Goal: Task Accomplishment & Management: Use online tool/utility

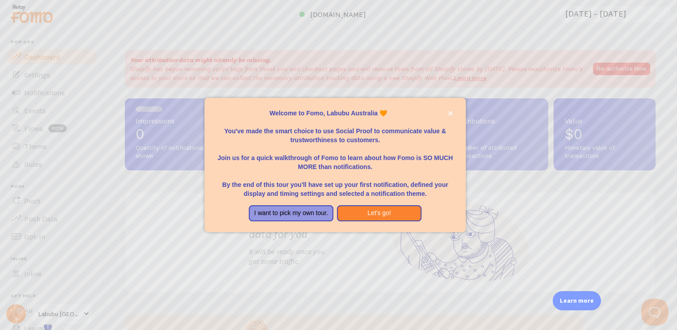
drag, startPoint x: 243, startPoint y: 212, endPoint x: 328, endPoint y: 216, distance: 84.7
click at [328, 216] on div "I want to pick my own tour. Let's go!" at bounding box center [335, 214] width 195 height 16
copy button "I want to pick my own tour."
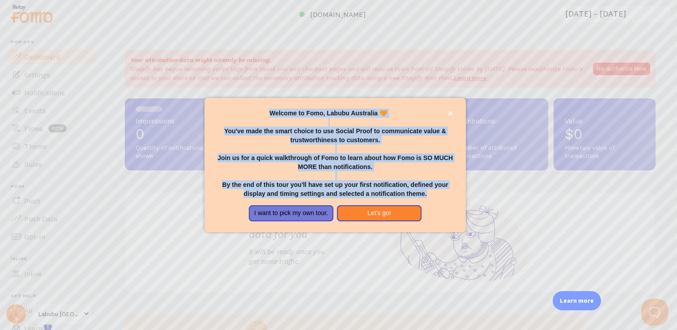
drag, startPoint x: 283, startPoint y: 113, endPoint x: 439, endPoint y: 200, distance: 178.0
click at [439, 200] on div "Welcome to Fomo, Labubu Australia 🧡 You've made the smart choice to use Social …" at bounding box center [335, 165] width 261 height 134
copy div "Welcome to Fomo, Labubu Australia 🧡 You've made the smart choice to use Social …"
drag, startPoint x: 240, startPoint y: 212, endPoint x: 413, endPoint y: 211, distance: 172.8
click at [413, 211] on div "I want to pick my own tour. Let's go!" at bounding box center [335, 214] width 195 height 16
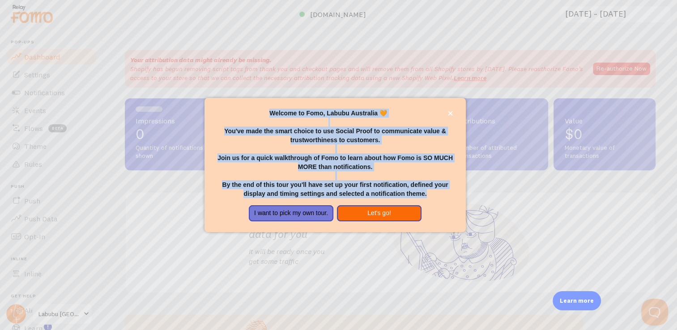
copy div "I want to pick my own tour. Let's go!"
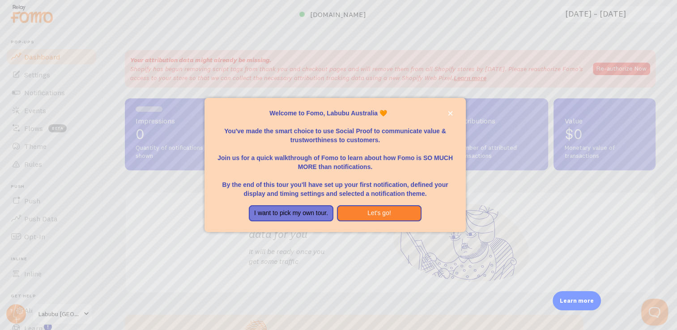
click at [339, 104] on div "Welcome to Fomo, Labubu Australia 🧡You&amp;#39;ve made the smart choice to use …" at bounding box center [335, 103] width 261 height 11
click at [371, 215] on button "Let's go!" at bounding box center [379, 214] width 85 height 16
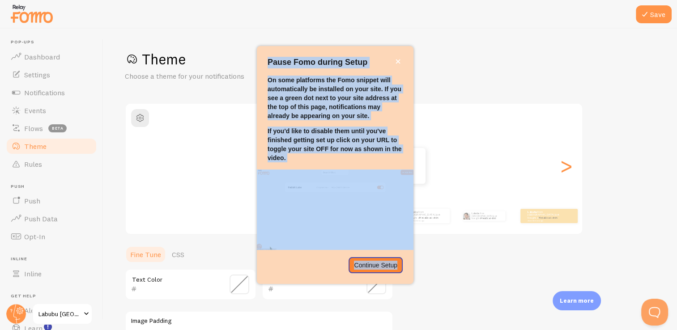
drag, startPoint x: 266, startPoint y: 58, endPoint x: 403, endPoint y: 268, distance: 250.7
click at [403, 268] on div "Pause Fomo during Setup On some platforms the Fomo snippet will automatically b…" at bounding box center [335, 165] width 157 height 238
drag, startPoint x: 403, startPoint y: 268, endPoint x: 383, endPoint y: 264, distance: 20.5
click at [383, 264] on p "Continue Setup" at bounding box center [375, 265] width 43 height 9
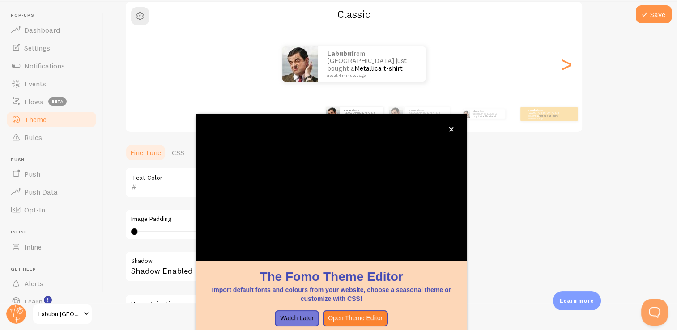
scroll to position [34, 0]
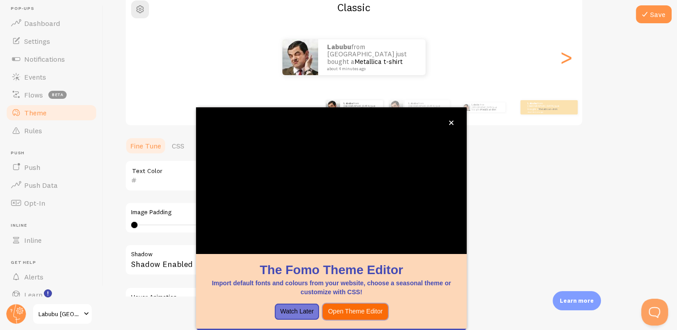
click at [373, 311] on button "Open Theme Editor" at bounding box center [355, 312] width 65 height 16
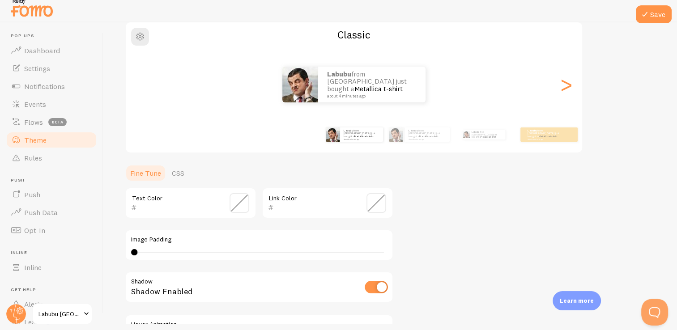
scroll to position [6, 0]
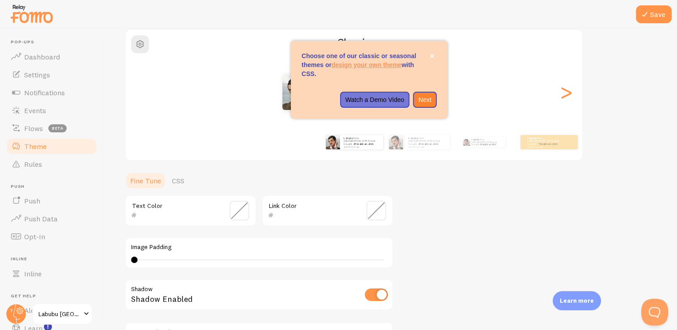
scroll to position [90, 0]
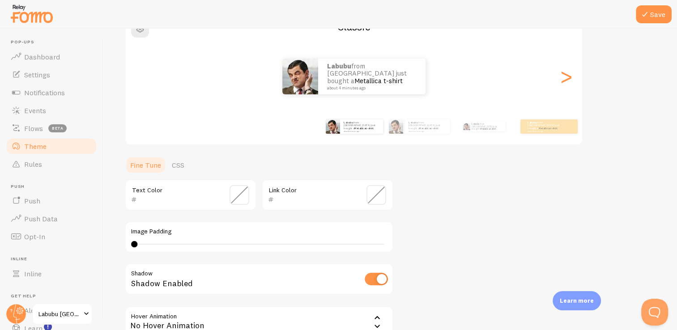
click at [232, 191] on span at bounding box center [240, 195] width 20 height 20
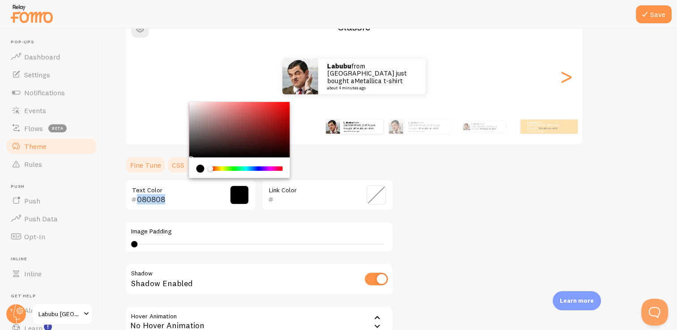
type input "000000"
drag, startPoint x: 186, startPoint y: 156, endPoint x: 186, endPoint y: 171, distance: 14.8
click at [186, 171] on section "Fine Tune CSS 000000 Text Color Link Color Image Padding 0 0 - undefined Shadow…" at bounding box center [259, 270] width 269 height 229
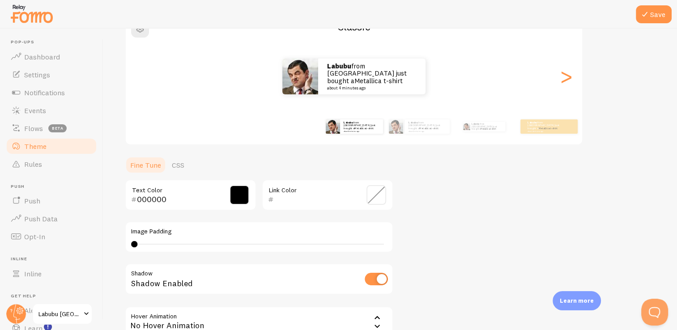
click at [446, 215] on div "Theme Choose a theme for your notifications Classic Labubu from Australia just …" at bounding box center [390, 173] width 531 height 425
click at [373, 282] on input "checkbox" at bounding box center [376, 279] width 23 height 13
checkbox input "true"
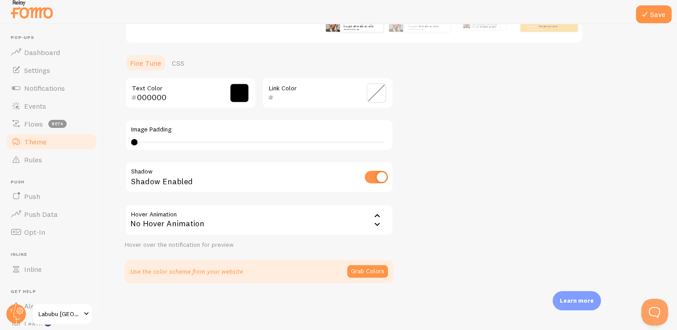
scroll to position [6, 0]
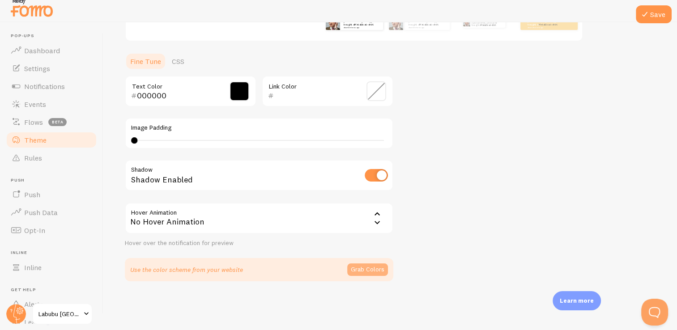
click at [367, 272] on button "Grab Colors" at bounding box center [367, 270] width 41 height 13
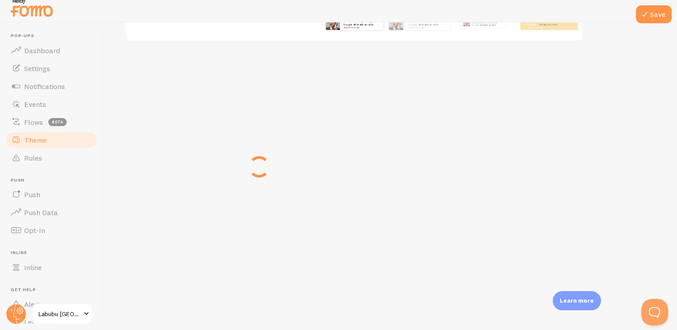
scroll to position [184, 0]
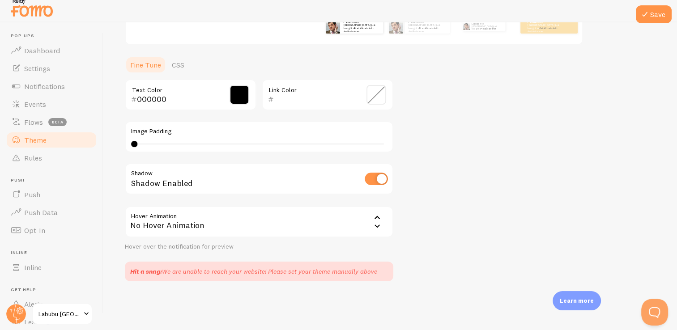
click at [376, 225] on icon at bounding box center [377, 226] width 11 height 11
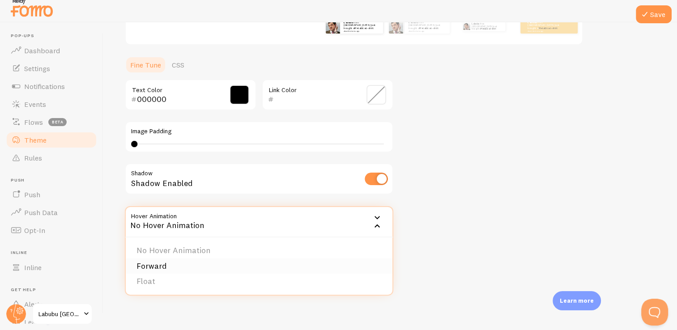
click at [174, 264] on li "Forward" at bounding box center [259, 267] width 267 height 16
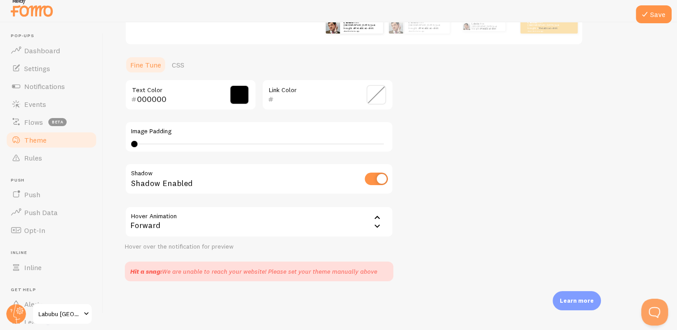
click at [408, 243] on div "Theme Choose a theme for your notifications Classic Labubu from Australia just …" at bounding box center [390, 70] width 531 height 421
click at [369, 95] on span at bounding box center [377, 95] width 20 height 20
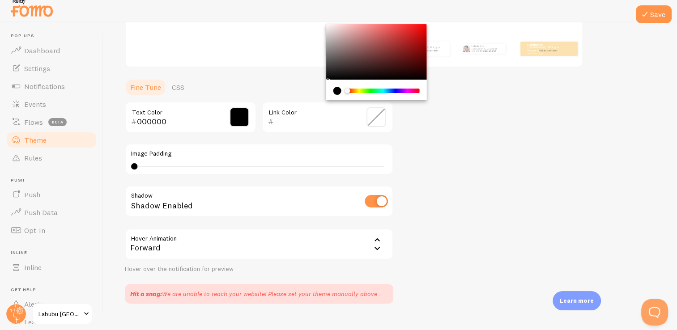
scroll to position [94, 0]
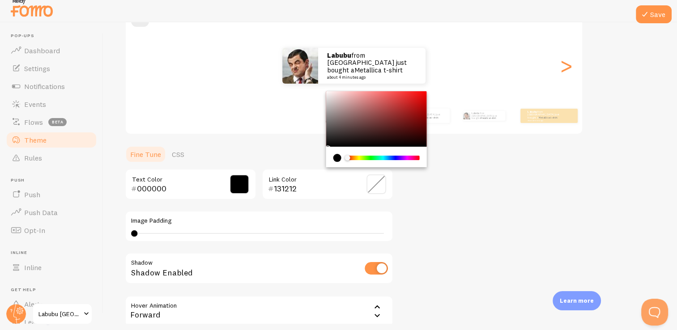
type input "000000"
drag, startPoint x: 332, startPoint y: 142, endPoint x: 313, endPoint y: 154, distance: 23.1
click at [313, 154] on section "Fine Tune CSS 000000 Text Color 000000 Link Color Image Padding 0 0 - undefined…" at bounding box center [259, 259] width 269 height 226
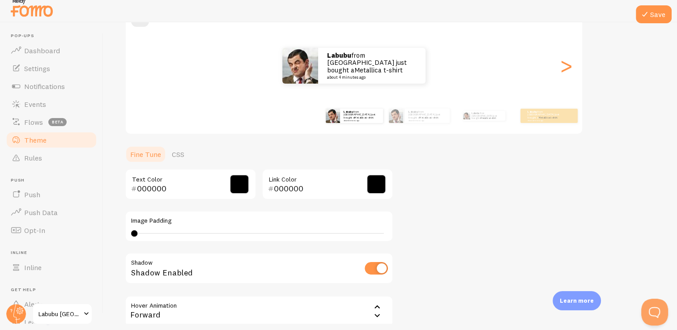
click at [454, 210] on div "Theme Choose a theme for your notifications Classic Labubu from Australia just …" at bounding box center [390, 160] width 531 height 421
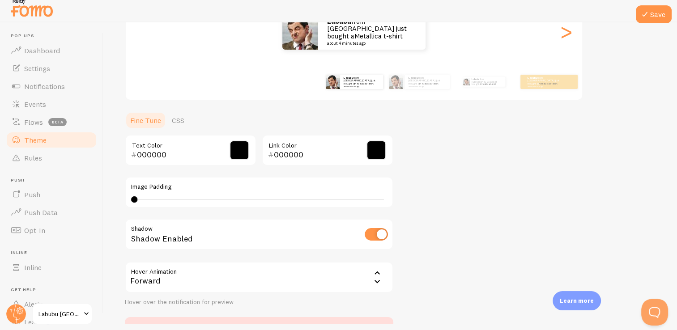
scroll to position [139, 0]
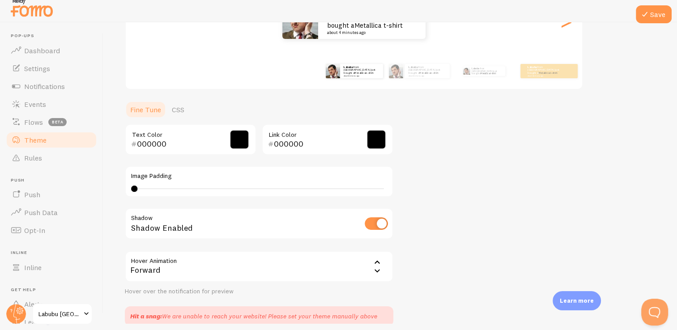
click at [375, 226] on input "checkbox" at bounding box center [376, 224] width 23 height 13
click at [374, 227] on input "checkbox" at bounding box center [376, 224] width 23 height 13
checkbox input "true"
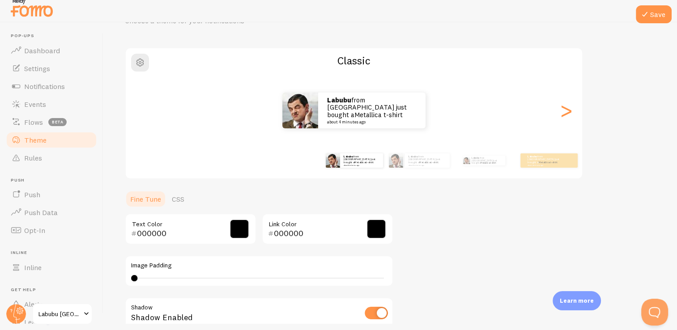
scroll to position [4, 0]
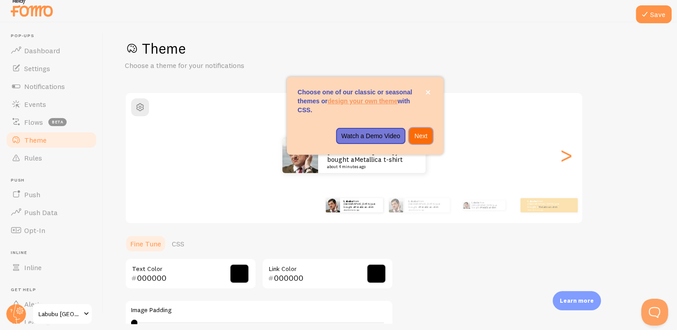
click at [422, 135] on p "Next" at bounding box center [421, 136] width 13 height 9
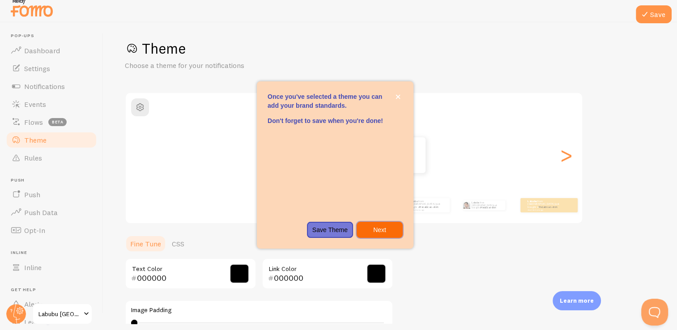
click at [382, 234] on p "Next" at bounding box center [379, 230] width 35 height 9
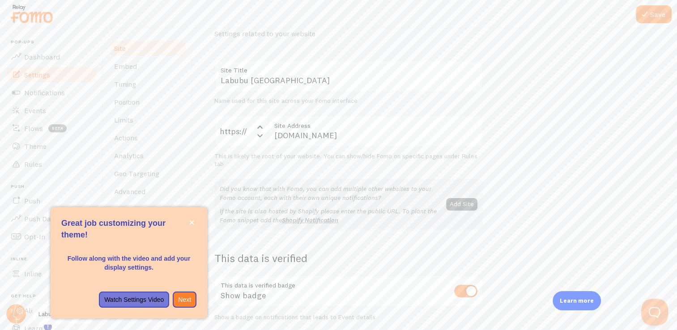
scroll to position [45, 0]
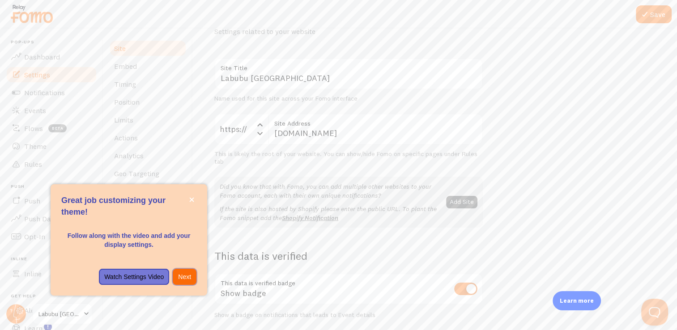
click at [186, 278] on p "Next" at bounding box center [184, 277] width 13 height 9
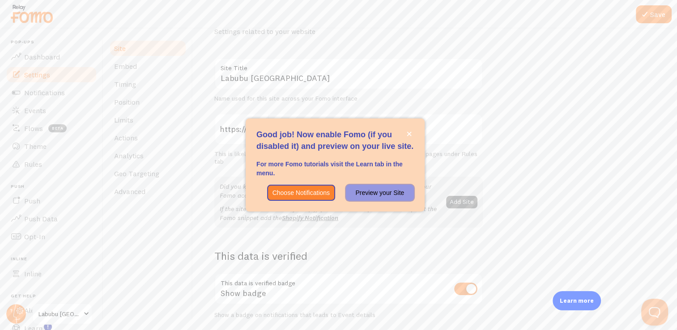
click at [375, 192] on p "Preview your Site" at bounding box center [379, 193] width 57 height 9
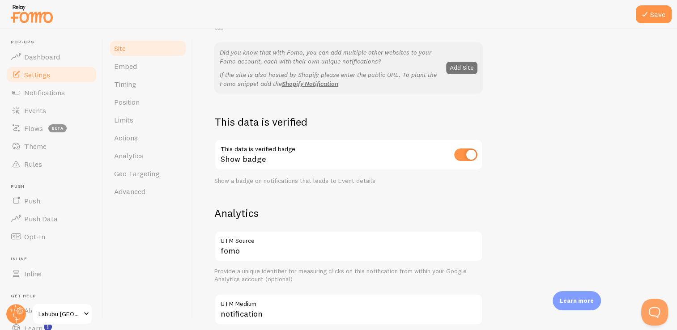
scroll to position [0, 0]
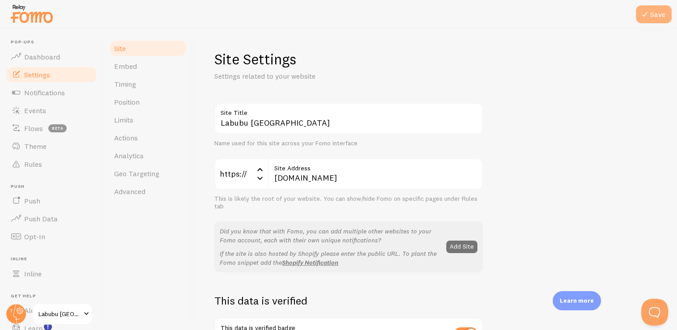
click at [653, 20] on button "Save" at bounding box center [654, 14] width 36 height 18
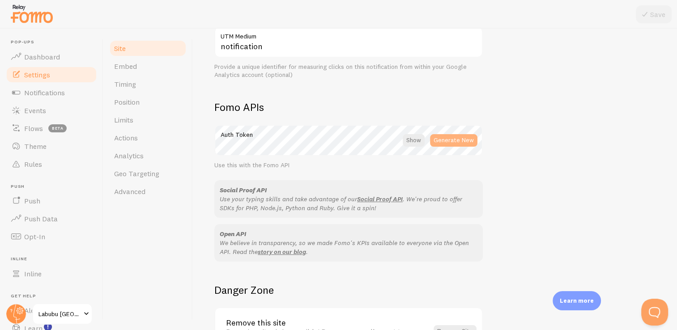
scroll to position [425, 0]
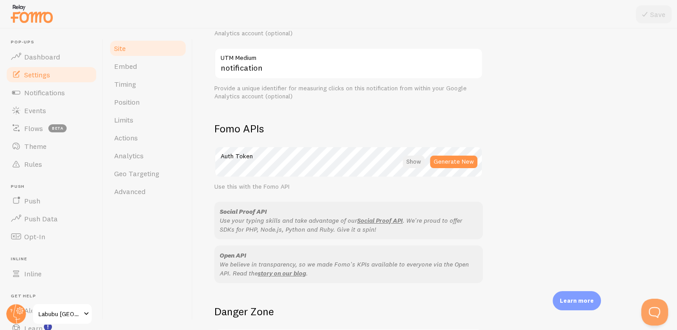
click at [412, 159] on div at bounding box center [414, 162] width 22 height 13
click at [410, 162] on div at bounding box center [415, 162] width 20 height 13
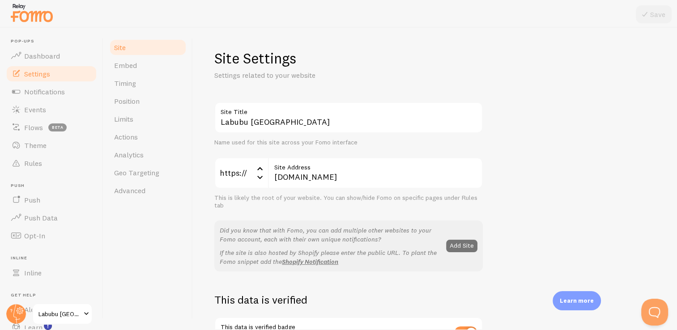
scroll to position [0, 0]
click at [56, 63] on link "Dashboard" at bounding box center [51, 57] width 92 height 18
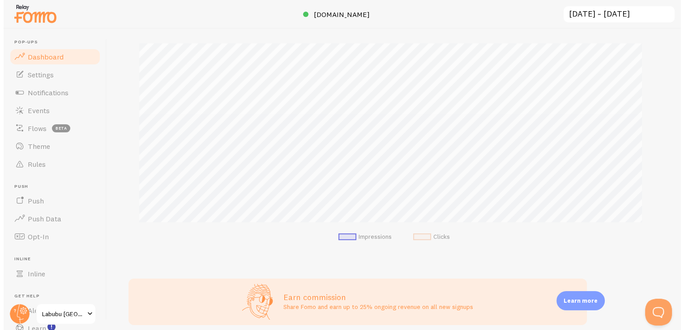
scroll to position [134, 0]
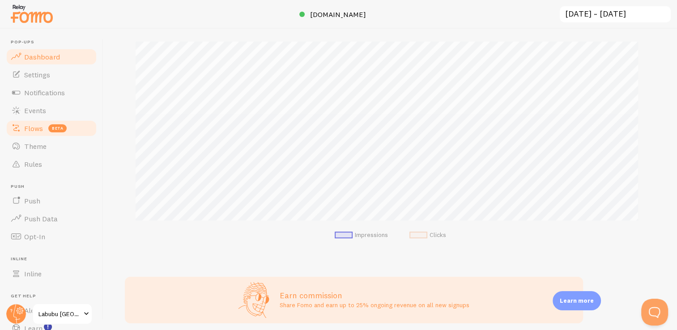
click at [36, 125] on span "Flows" at bounding box center [33, 128] width 19 height 9
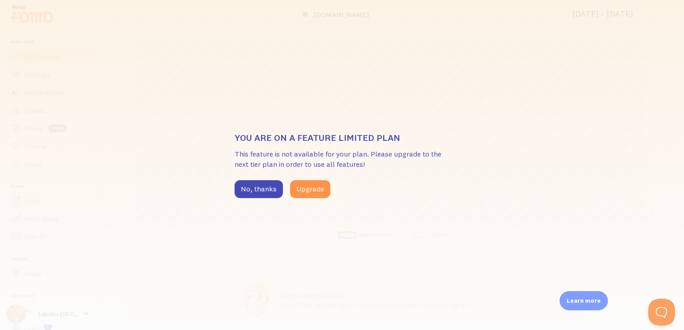
scroll to position [447526, 447231]
click at [39, 93] on div "You are on a feature limited plan This feature is not available for your plan. …" at bounding box center [342, 165] width 684 height 330
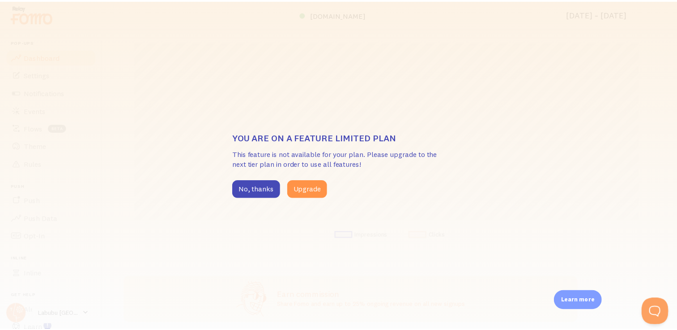
scroll to position [447526, 447238]
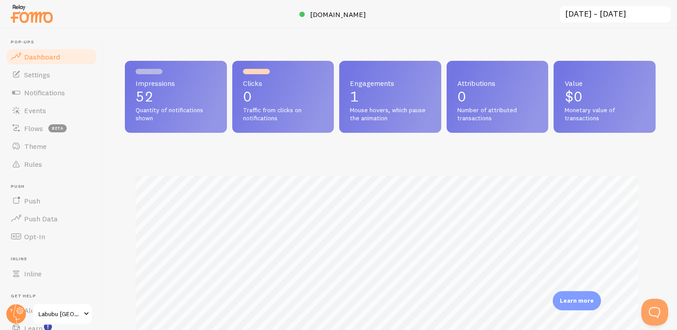
click at [379, 94] on p "1" at bounding box center [390, 97] width 81 height 14
click at [351, 103] on p "1" at bounding box center [390, 97] width 81 height 14
click at [360, 119] on span "Mouse hovers, which pause the animation" at bounding box center [390, 115] width 81 height 16
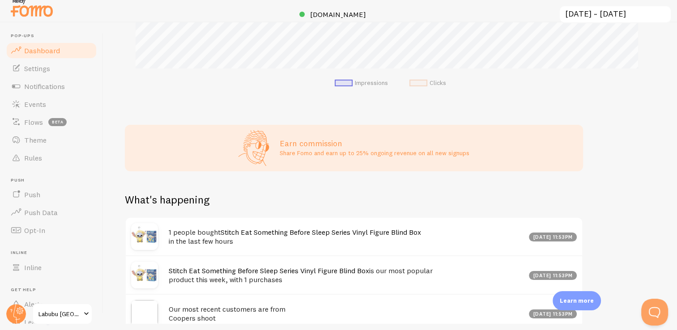
scroll to position [269, 0]
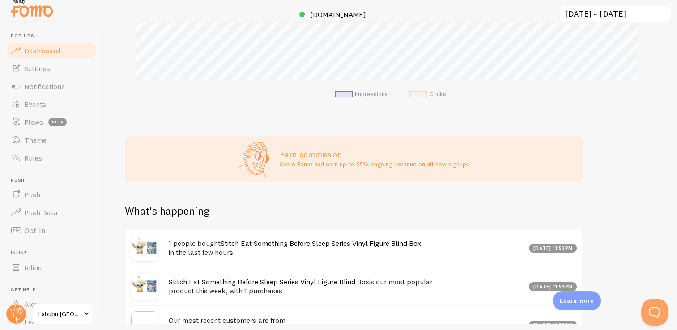
click at [419, 94] on span at bounding box center [419, 94] width 18 height 7
click at [418, 91] on span at bounding box center [419, 94] width 18 height 7
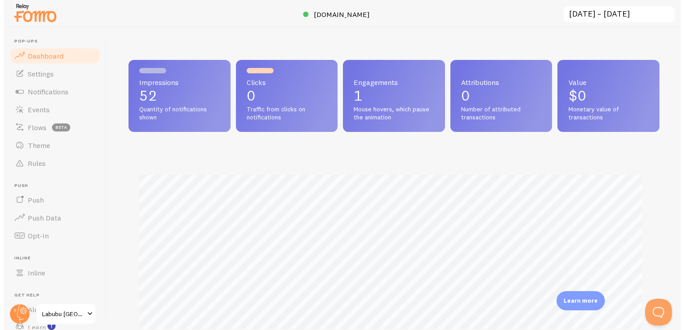
scroll to position [0, 0]
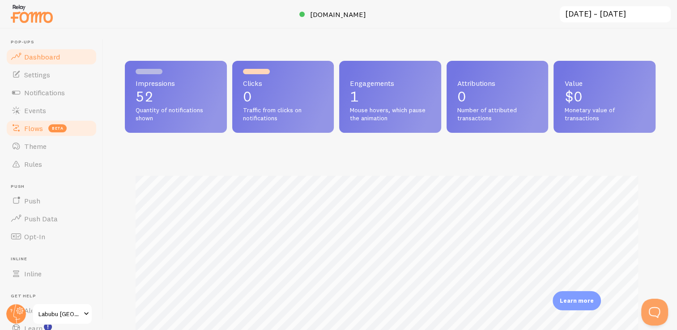
click at [39, 130] on span "Flows" at bounding box center [33, 128] width 19 height 9
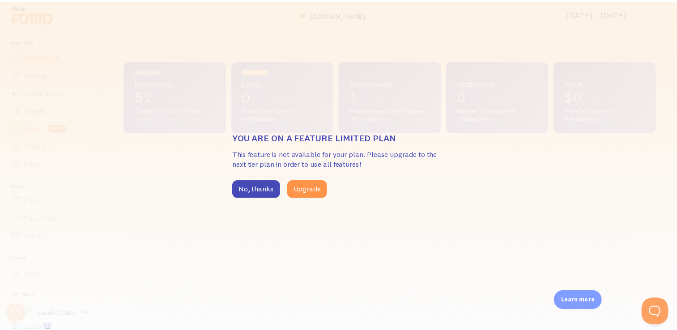
scroll to position [235, 531]
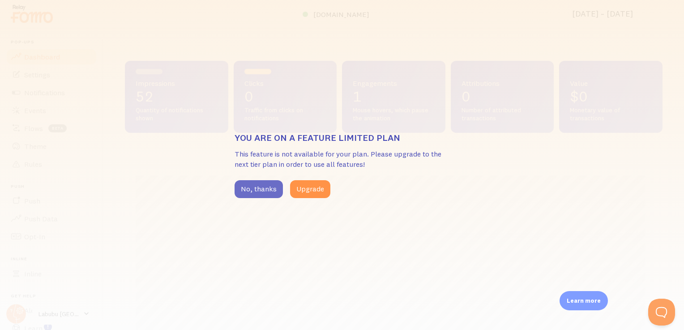
click at [261, 192] on button "No, thanks" at bounding box center [259, 189] width 48 height 18
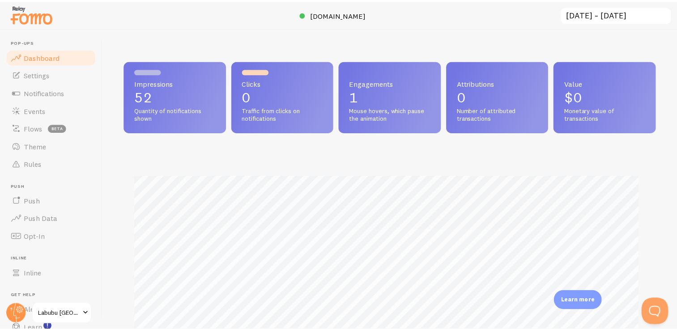
scroll to position [447526, 447238]
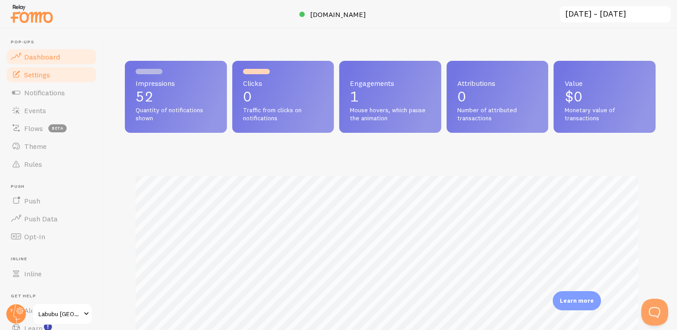
click at [30, 79] on span "Settings" at bounding box center [37, 74] width 26 height 9
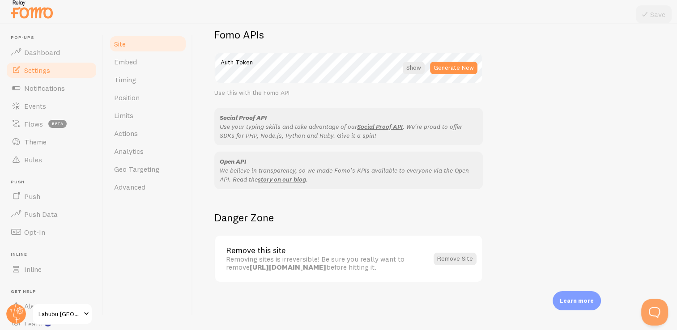
scroll to position [6, 0]
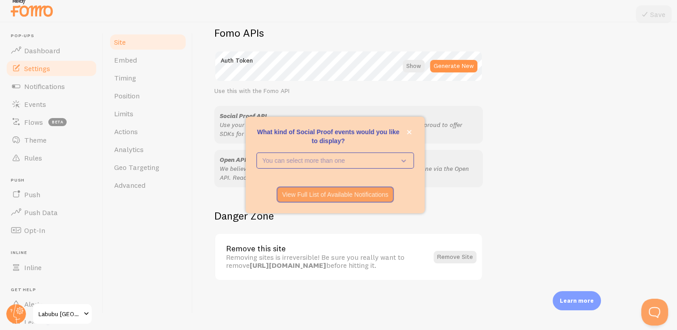
click at [207, 87] on div "Site Settings Settings related to your website Labubu Australia Site Title Name…" at bounding box center [435, 173] width 484 height 302
click at [407, 136] on button "close," at bounding box center [409, 132] width 9 height 9
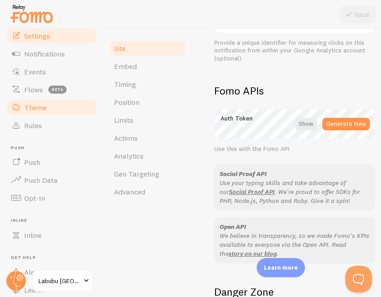
scroll to position [45, 0]
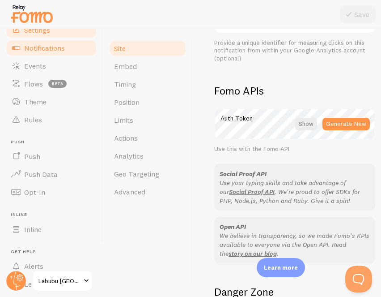
click at [46, 47] on span "Notifications" at bounding box center [44, 47] width 41 height 9
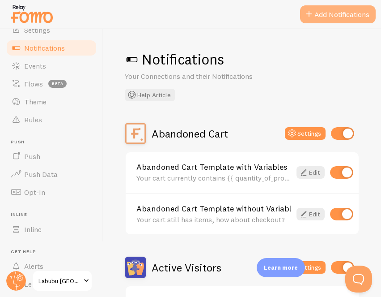
click at [321, 16] on button "Add Notifications" at bounding box center [338, 14] width 76 height 18
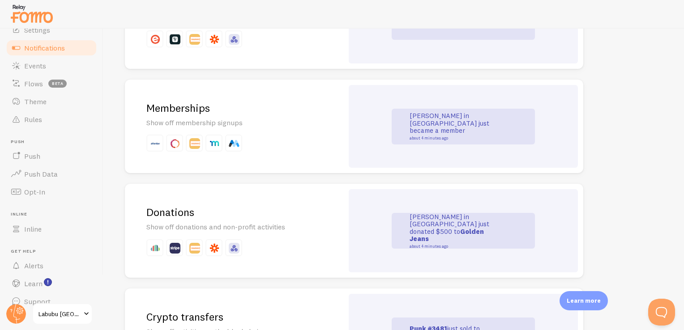
scroll to position [1968, 0]
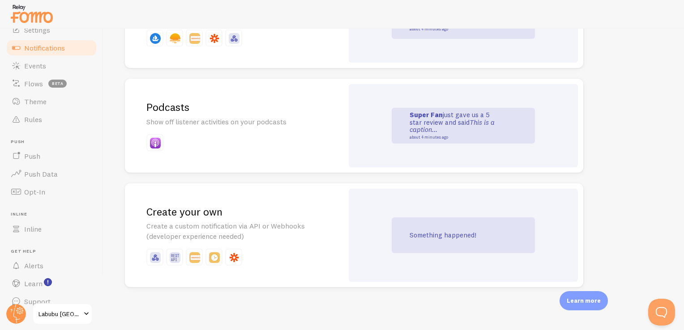
drag, startPoint x: 131, startPoint y: 101, endPoint x: 389, endPoint y: 349, distance: 357.8
click at [389, 330] on html "Pop-ups Dashboard Settings Notifications Events Flows beta Theme Rules [GEOGRAP…" at bounding box center [342, 165] width 684 height 330
copy div "All Notifications Browse the full list of available Connections 1 connected eCo…"
click at [116, 76] on div "Add Notifications Connect with services you already use to add new Notification…" at bounding box center [393, 180] width 581 height 302
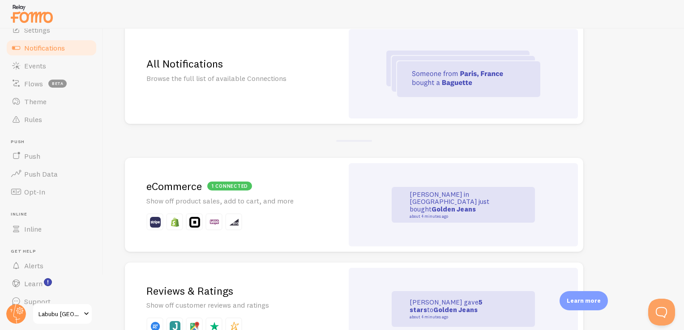
scroll to position [179, 0]
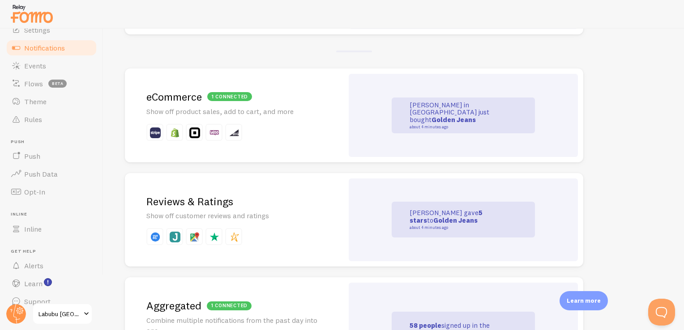
click at [460, 224] on p "[PERSON_NAME] just gave 5 stars to Golden Jeans about 4 minutes ago" at bounding box center [455, 220] width 90 height 21
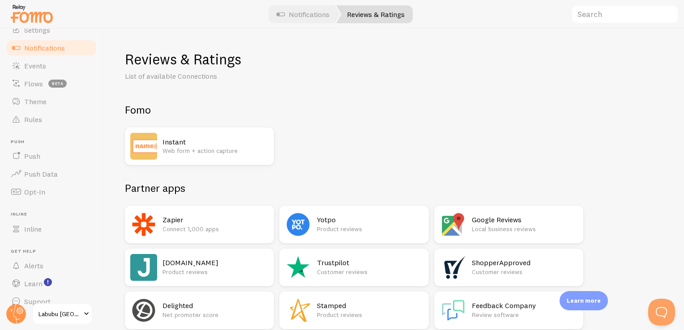
click at [209, 152] on p "Web form + action capture" at bounding box center [216, 150] width 106 height 9
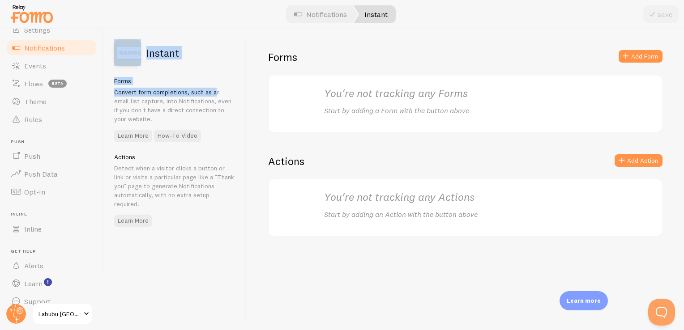
drag, startPoint x: 116, startPoint y: 34, endPoint x: 187, endPoint y: 93, distance: 92.5
click at [187, 93] on div "Instant Forms Convert form completions, such as an email list capture, into Not…" at bounding box center [174, 180] width 143 height 302
copy div "Instant Forms Convert form completions"
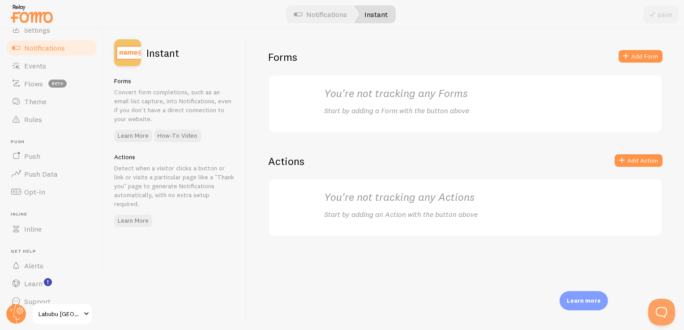
click at [253, 178] on div "Forms Add Form You're not tracking any Forms Start by adding a Form with the bu…" at bounding box center [465, 180] width 437 height 302
click at [390, 93] on h2 "You're not tracking any Forms" at bounding box center [465, 93] width 283 height 14
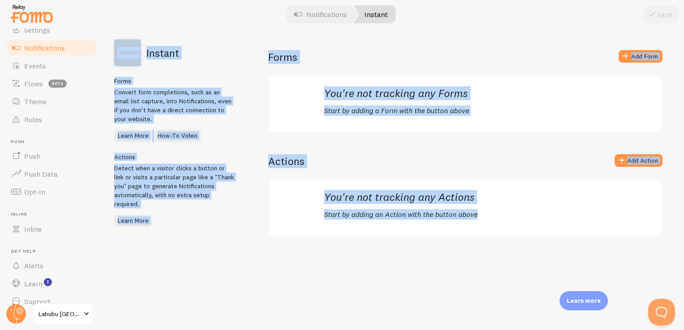
drag, startPoint x: 117, startPoint y: 29, endPoint x: 622, endPoint y: 284, distance: 566.5
click at [622, 284] on div "save Instant Forms Convert form completions, such as an email list capture, int…" at bounding box center [393, 180] width 581 height 302
copy div "Instant Forms Convert form completions, such as an email list capture, into Not…"
click at [252, 236] on div "Forms Add Form You're not tracking any Forms Start by adding a Form with the bu…" at bounding box center [465, 180] width 437 height 302
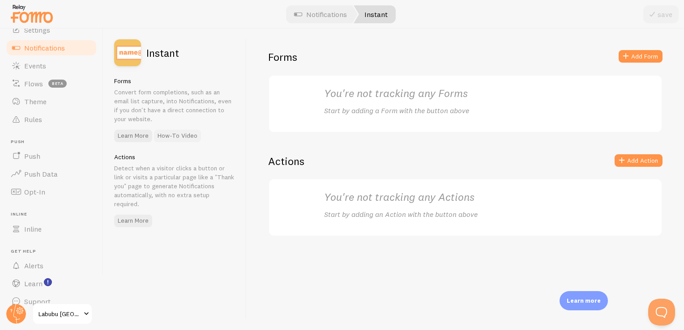
click at [178, 140] on link "How-To Video" at bounding box center [177, 136] width 47 height 13
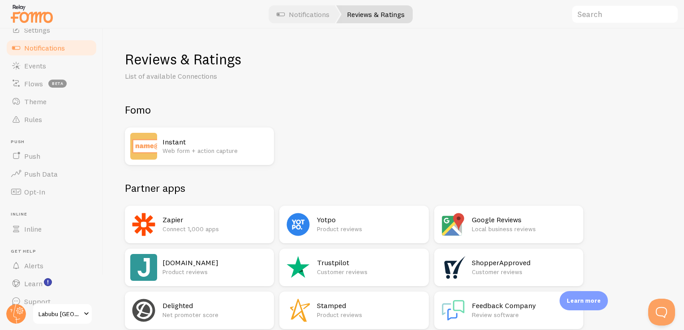
click at [197, 95] on div "Reviews & Ratings List of available Connections Fomo Instant Web form + action …" at bounding box center [394, 293] width 538 height 487
click at [312, 19] on link "Notifications" at bounding box center [303, 14] width 74 height 18
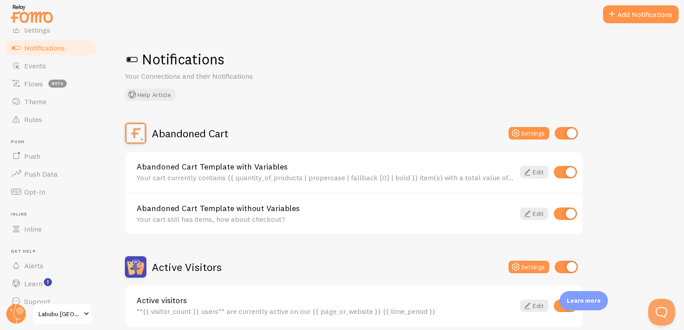
drag, startPoint x: 72, startPoint y: 17, endPoint x: 7, endPoint y: 17, distance: 64.9
click at [7, 17] on div at bounding box center [342, 14] width 684 height 29
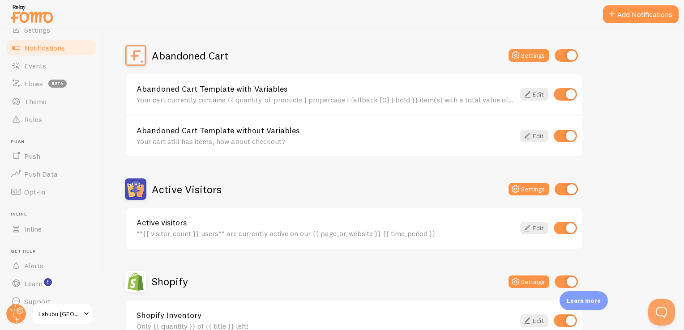
scroll to position [77, 0]
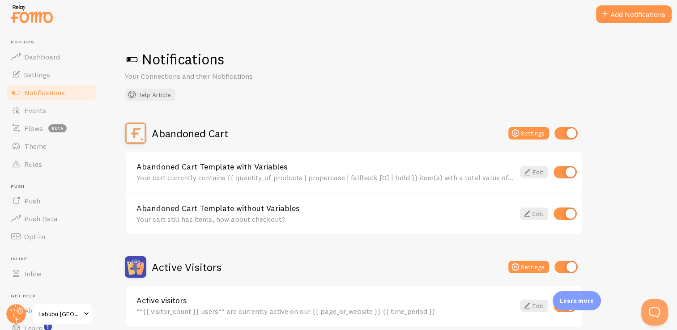
click at [220, 132] on h2 "Abandoned Cart" at bounding box center [190, 134] width 77 height 14
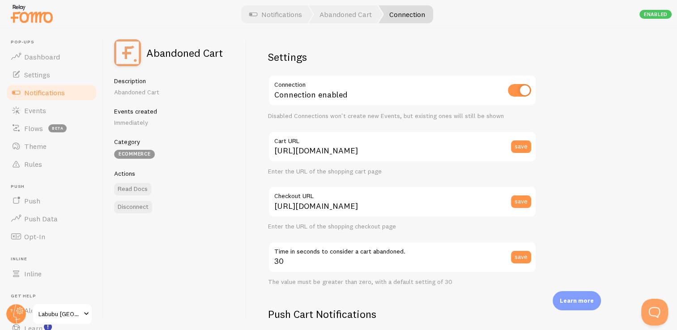
click at [176, 62] on div "Abandoned Cart" at bounding box center [168, 52] width 109 height 27
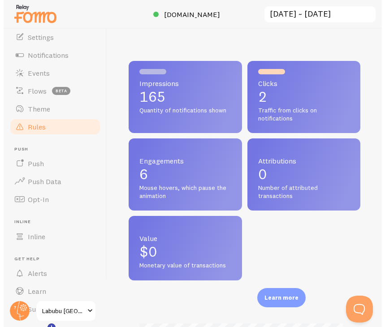
scroll to position [235, 231]
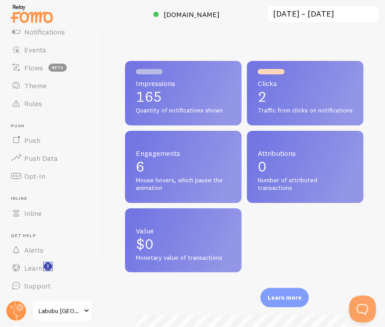
click at [45, 268] on rect "<p>Watch New Feature Tutorials!</p>" at bounding box center [48, 267] width 8 height 8
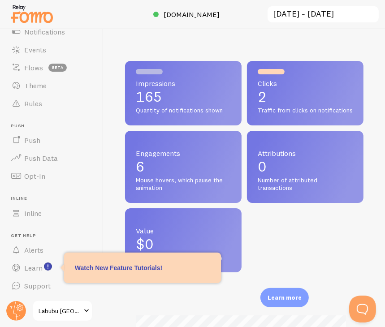
click at [89, 271] on p "Watch New Feature Tutorials!" at bounding box center [142, 267] width 135 height 9
click at [133, 267] on p "Watch New Feature Tutorials!" at bounding box center [142, 267] width 135 height 9
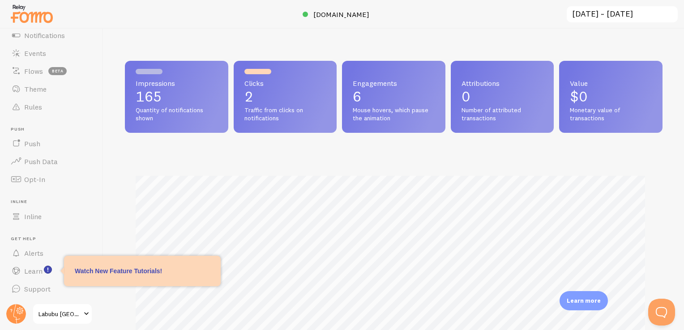
click at [151, 271] on p "Watch New Feature Tutorials!" at bounding box center [142, 271] width 135 height 9
click at [48, 272] on rect "<p>Watch New Feature Tutorials!</p>" at bounding box center [48, 270] width 8 height 8
click at [31, 273] on span "Learn" at bounding box center [33, 271] width 18 height 9
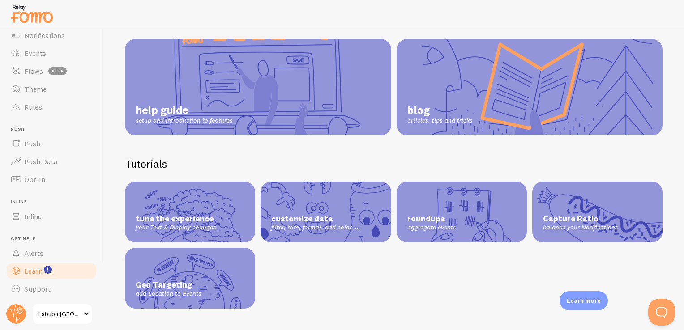
click at [204, 223] on div "tune the experience your Text & Display changes" at bounding box center [190, 212] width 130 height 61
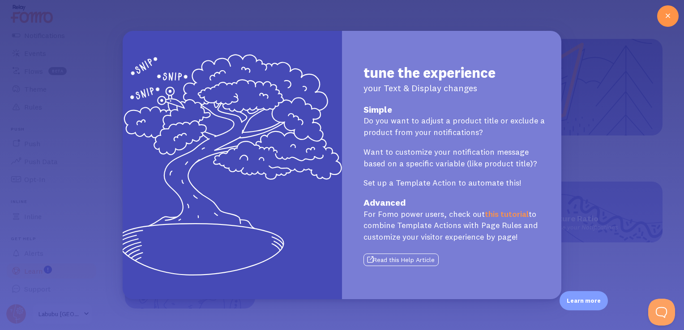
click at [392, 262] on button "Read this Help Article" at bounding box center [401, 260] width 75 height 13
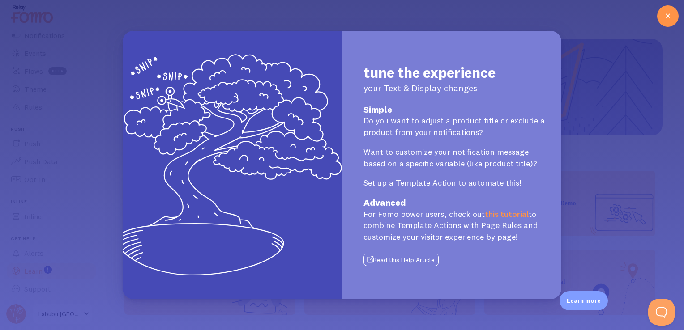
click at [404, 270] on div "tune the experience your Text & Display changes Simple Do you want to adjust a …" at bounding box center [454, 165] width 225 height 269
click at [404, 155] on div "tune the experience your Text & Display changes Simple Do you want to adjust a …" at bounding box center [342, 165] width 684 height 330
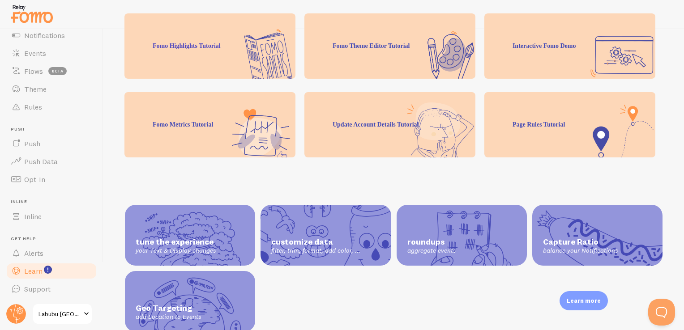
scroll to position [232, 0]
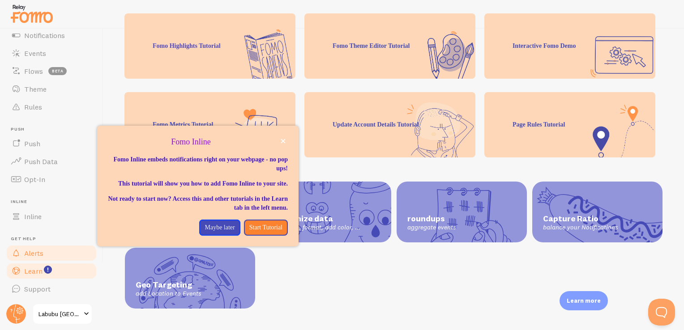
click at [52, 254] on link "Alerts" at bounding box center [51, 253] width 92 height 18
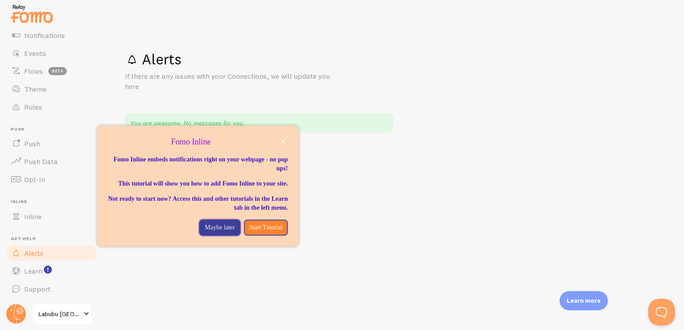
click at [215, 232] on p "Maybe later" at bounding box center [220, 227] width 30 height 9
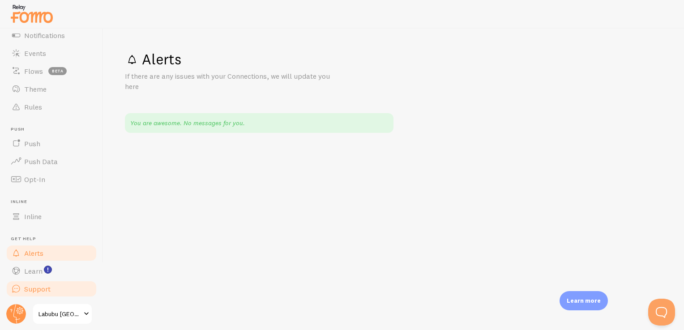
click at [32, 290] on span "Support" at bounding box center [37, 289] width 26 height 9
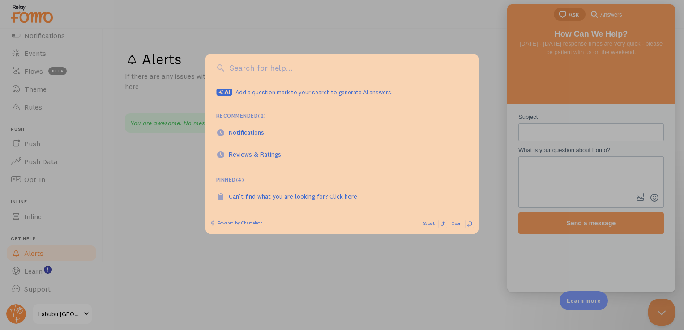
click at [360, 46] on div at bounding box center [342, 165] width 684 height 330
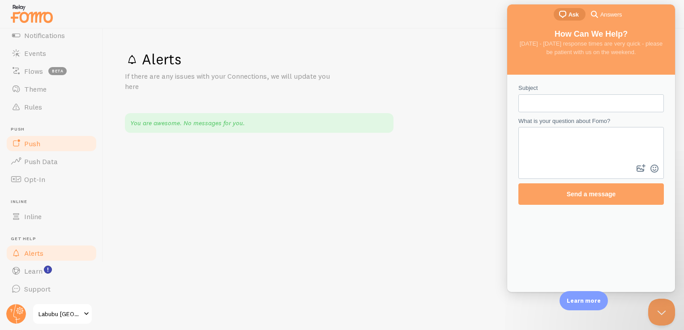
click at [39, 145] on span "Push" at bounding box center [32, 143] width 16 height 9
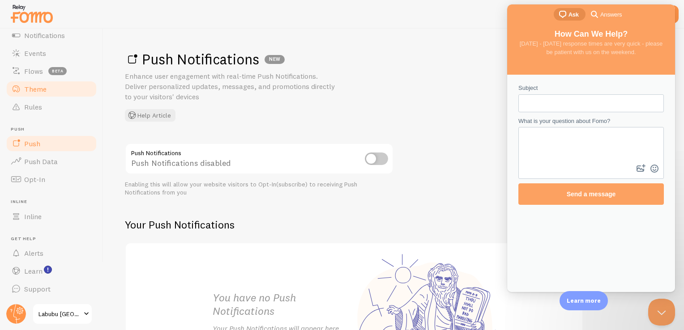
click at [46, 89] on span "Theme" at bounding box center [35, 89] width 22 height 9
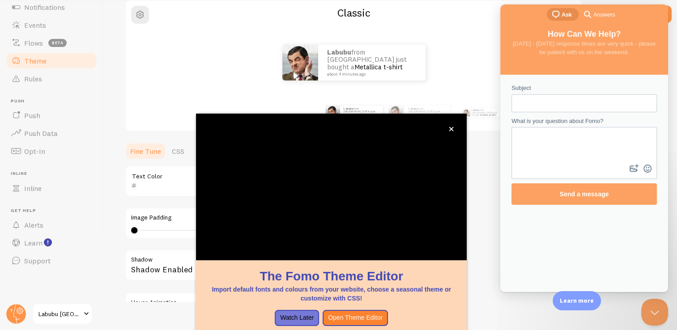
scroll to position [34, 0]
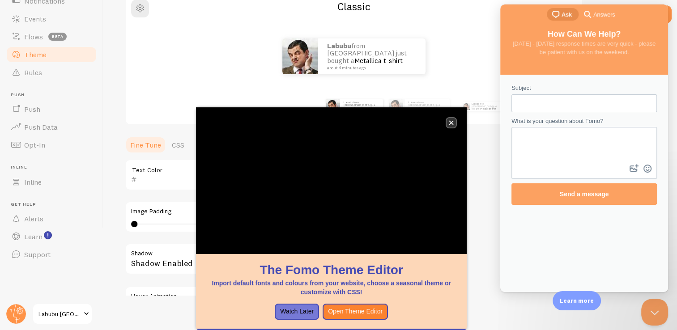
click at [404, 125] on button "close," at bounding box center [451, 122] width 9 height 9
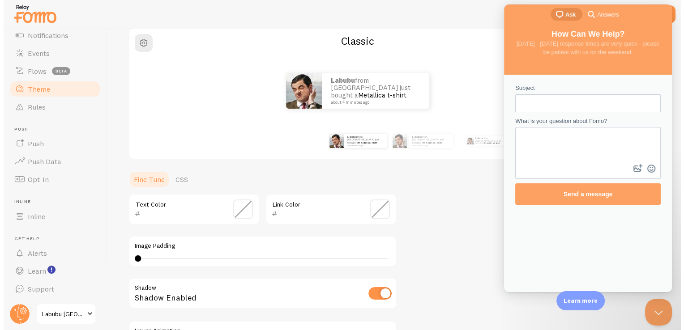
scroll to position [0, 0]
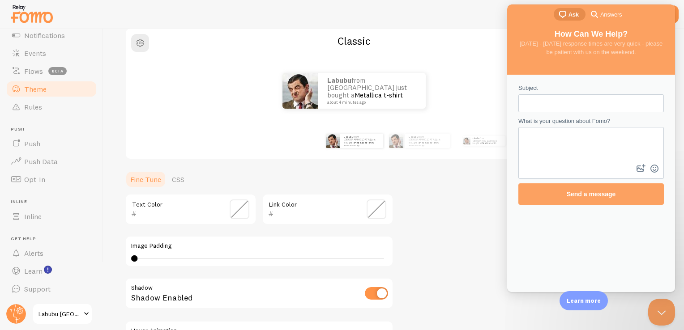
click at [53, 89] on link "Theme" at bounding box center [51, 89] width 92 height 18
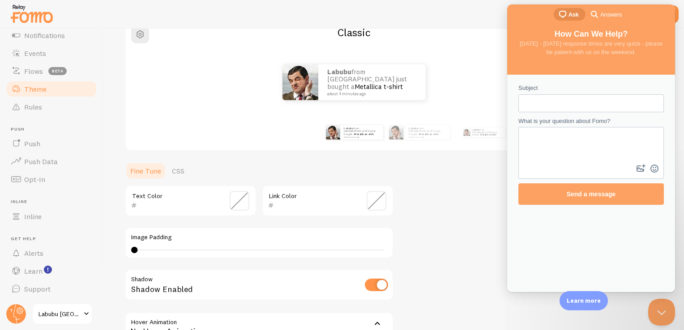
scroll to position [53, 0]
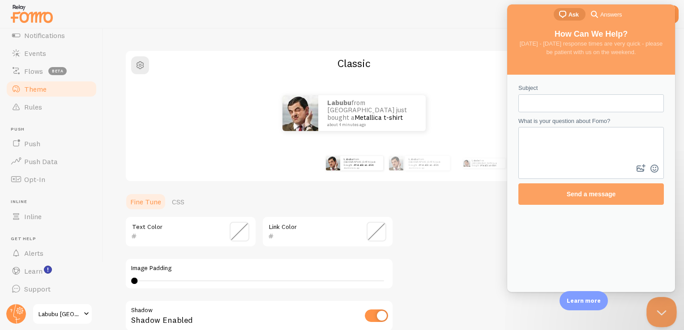
click at [404, 296] on button "Close Beacon popover" at bounding box center [660, 310] width 27 height 27
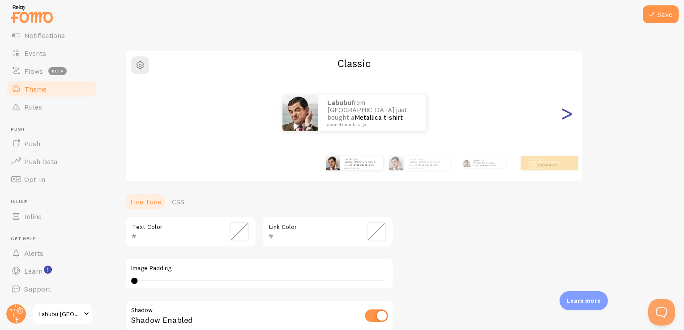
click at [404, 120] on div ">" at bounding box center [566, 113] width 11 height 64
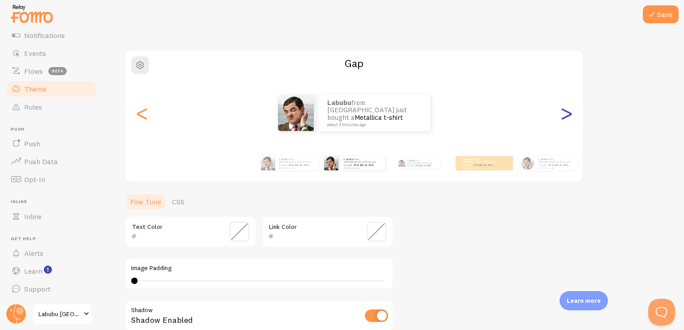
click at [404, 116] on div ">" at bounding box center [566, 113] width 11 height 64
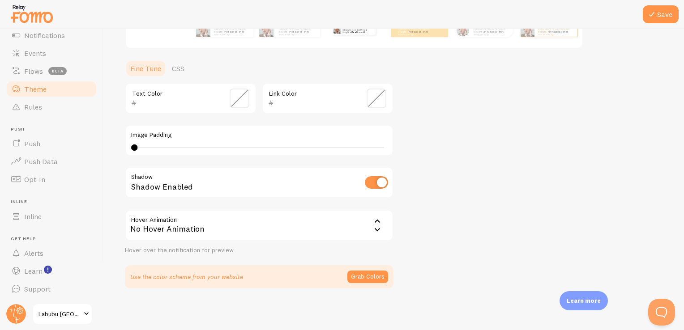
scroll to position [187, 0]
click at [34, 69] on span "Flows" at bounding box center [33, 71] width 19 height 9
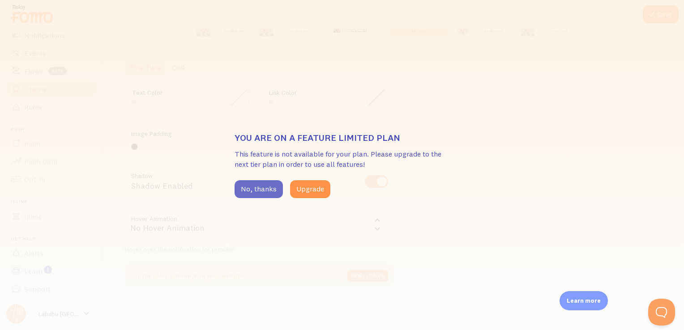
click at [253, 194] on button "No, thanks" at bounding box center [259, 189] width 48 height 18
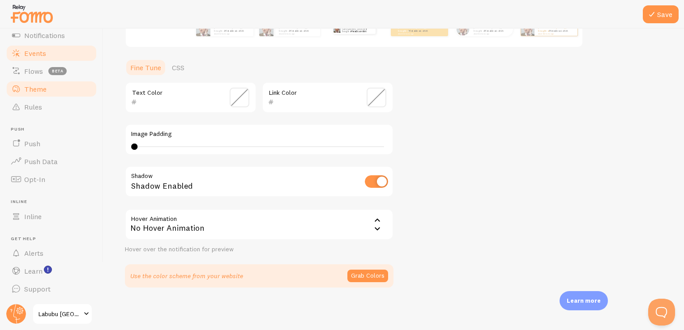
click at [36, 56] on span "Events" at bounding box center [35, 53] width 22 height 9
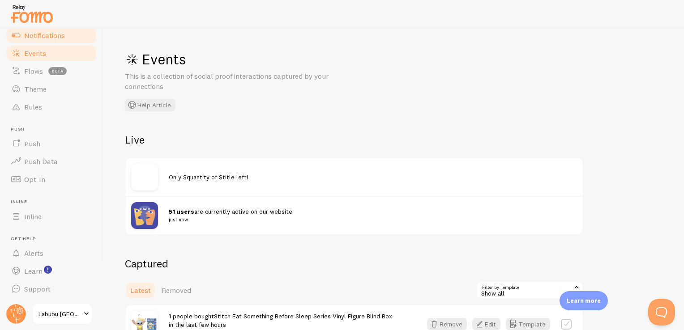
click at [47, 36] on span "Notifications" at bounding box center [44, 35] width 41 height 9
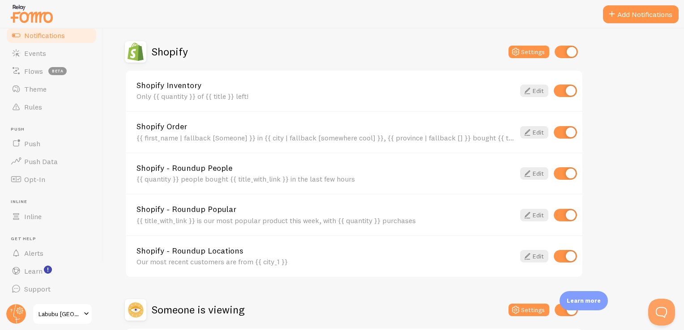
scroll to position [313, 0]
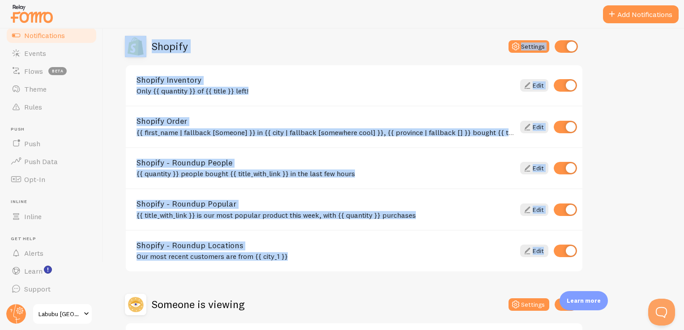
drag, startPoint x: 122, startPoint y: 39, endPoint x: 582, endPoint y: 254, distance: 507.8
click at [404, 254] on div "Notifications Your Connections and their Notifications Help Article Abandoned C…" at bounding box center [393, 180] width 581 height 302
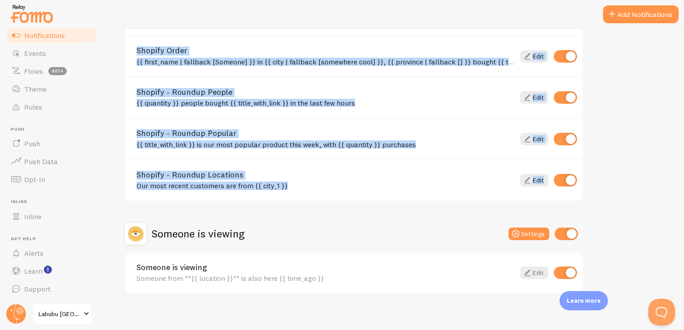
scroll to position [391, 0]
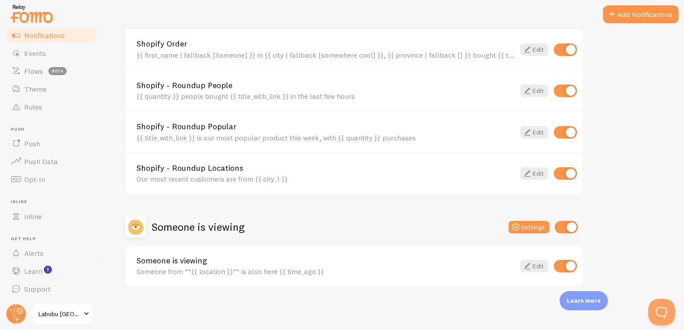
click at [404, 255] on div "Abandoned Cart Settings Abandoned Cart Template with Variables Your cart curren…" at bounding box center [394, 10] width 538 height 556
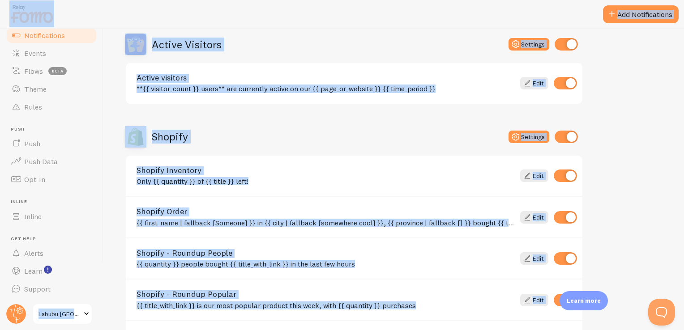
scroll to position [0, 0]
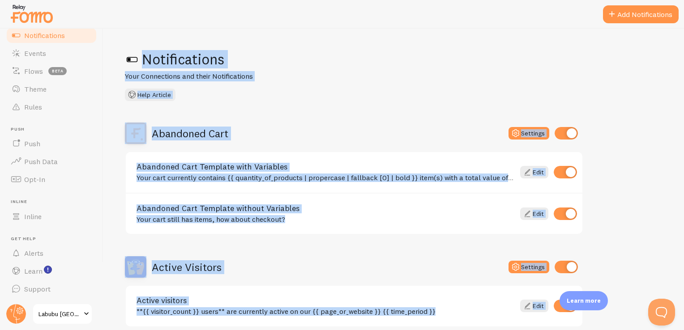
drag, startPoint x: 613, startPoint y: 275, endPoint x: 119, endPoint y: 65, distance: 536.1
click at [119, 65] on div "Notifications Your Connections and their Notifications Help Article Abandoned C…" at bounding box center [393, 180] width 581 height 302
copy div "Notifications Your Connections and their Notifications Help Article Abandoned C…"
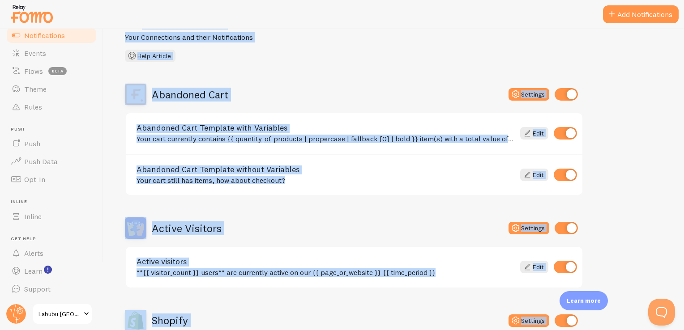
scroll to position [45, 0]
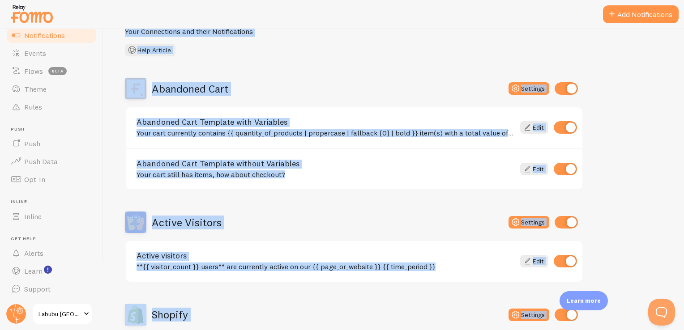
click at [356, 221] on div "Active Visitors Settings" at bounding box center [354, 222] width 459 height 21
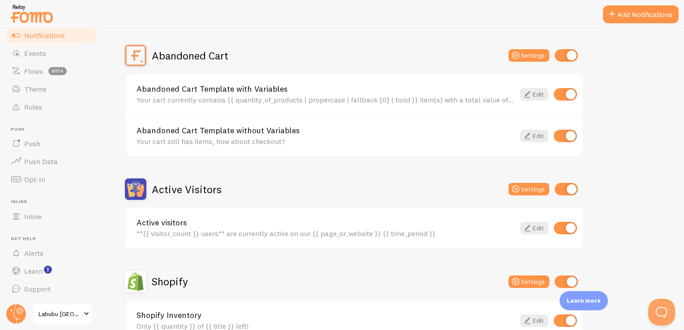
scroll to position [90, 0]
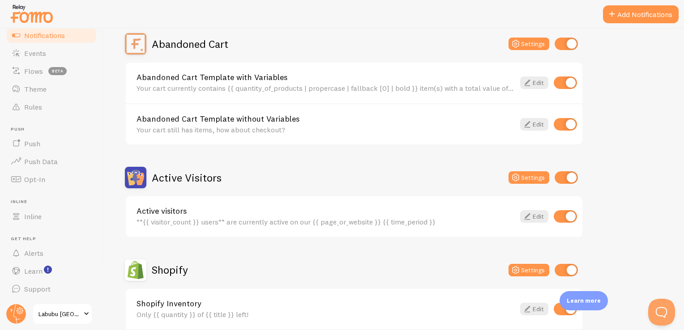
click at [404, 44] on input "checkbox" at bounding box center [566, 44] width 23 height 13
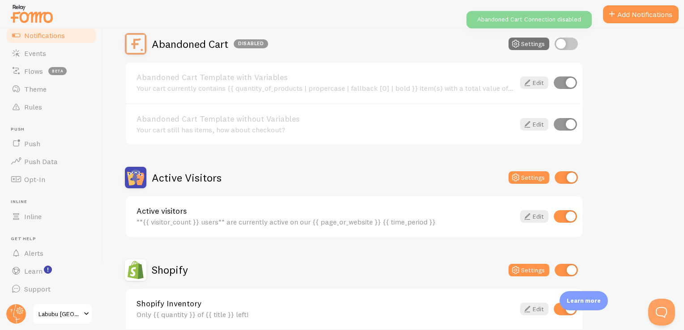
click at [404, 44] on input "checkbox" at bounding box center [566, 44] width 23 height 13
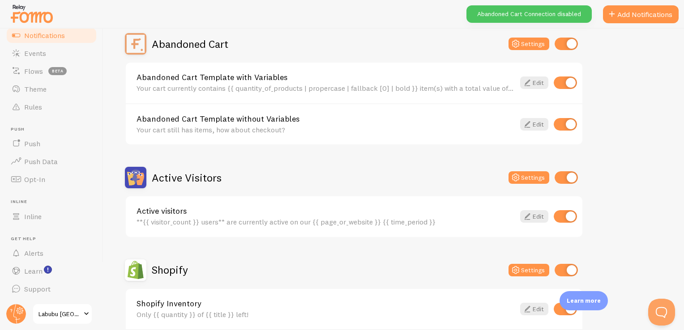
click at [404, 44] on input "checkbox" at bounding box center [566, 44] width 23 height 13
checkbox input "false"
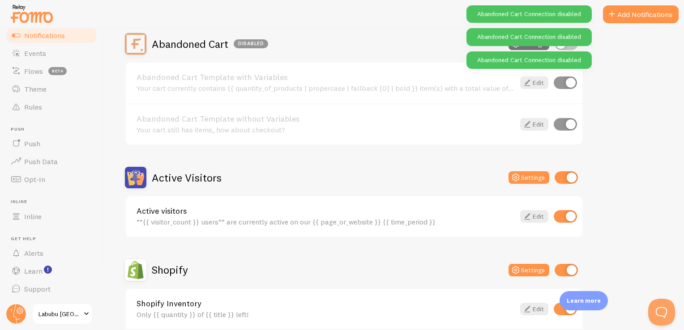
click at [404, 164] on div "Abandoned Cart Disabled Settings Abandoned Cart Template with Variables Your ca…" at bounding box center [354, 311] width 459 height 556
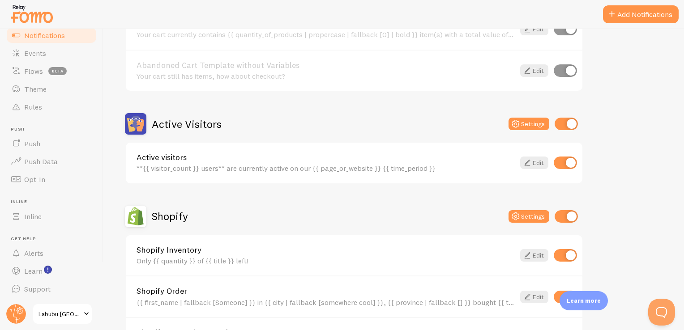
scroll to position [179, 0]
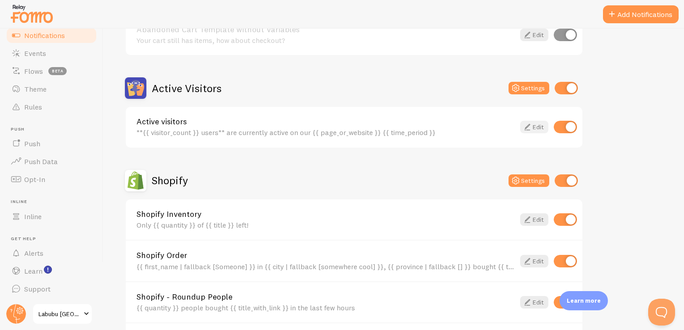
click at [404, 129] on link "Edit" at bounding box center [534, 127] width 28 height 13
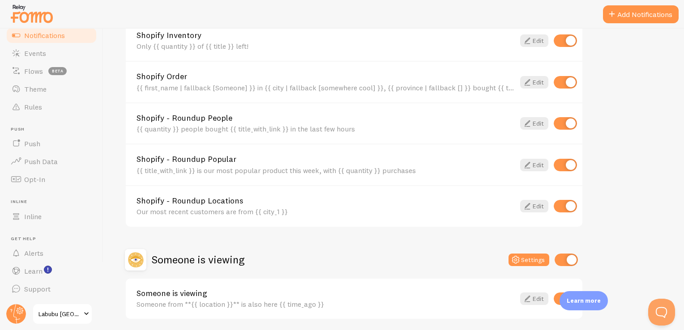
scroll to position [391, 0]
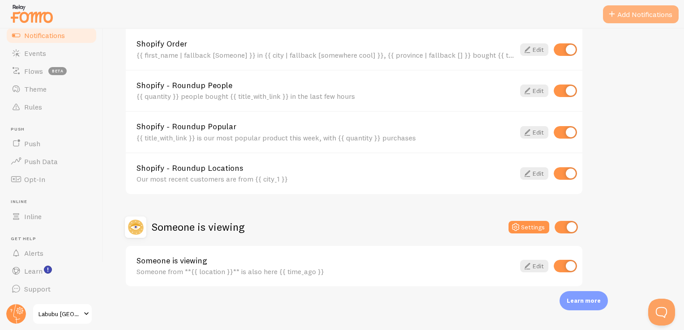
click at [404, 19] on button "Add Notifications" at bounding box center [641, 14] width 76 height 18
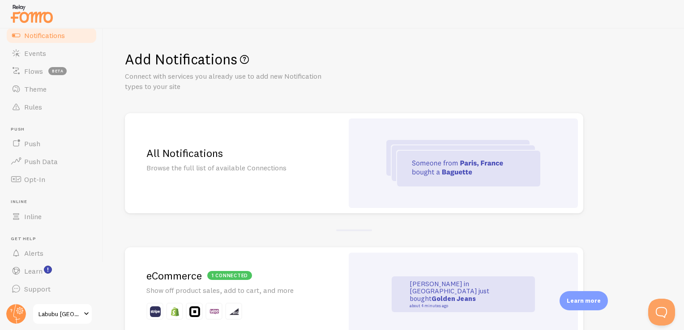
click at [404, 168] on img at bounding box center [463, 163] width 154 height 47
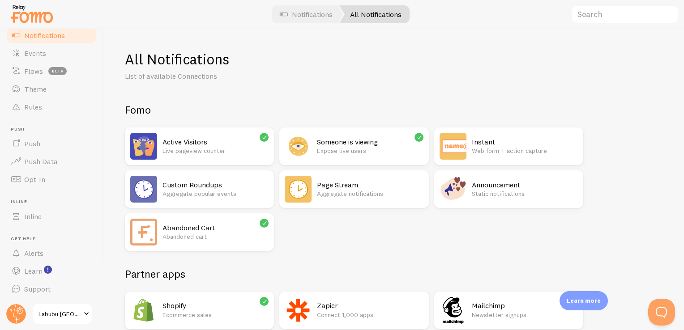
click at [399, 21] on div "All Notifications" at bounding box center [374, 14] width 70 height 18
click at [383, 16] on div "All Notifications" at bounding box center [374, 14] width 70 height 18
click at [311, 16] on link "Notifications" at bounding box center [306, 14] width 74 height 18
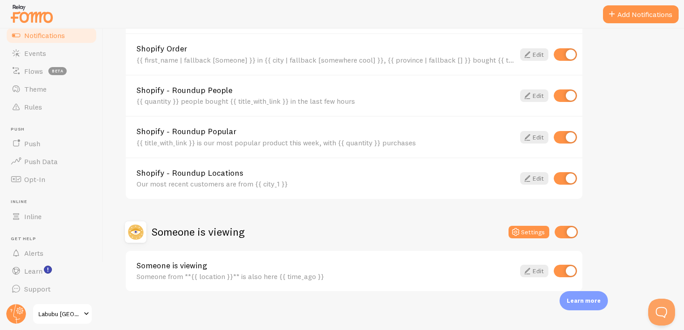
scroll to position [391, 0]
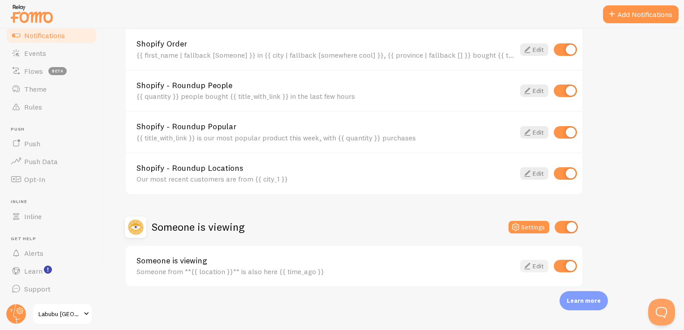
click at [404, 266] on link "Edit" at bounding box center [534, 266] width 28 height 13
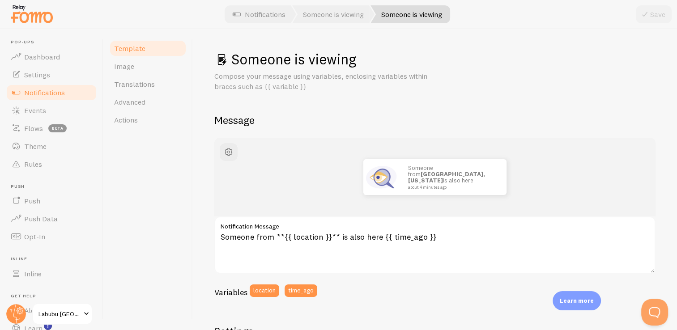
click at [45, 95] on span "Notifications" at bounding box center [44, 92] width 41 height 9
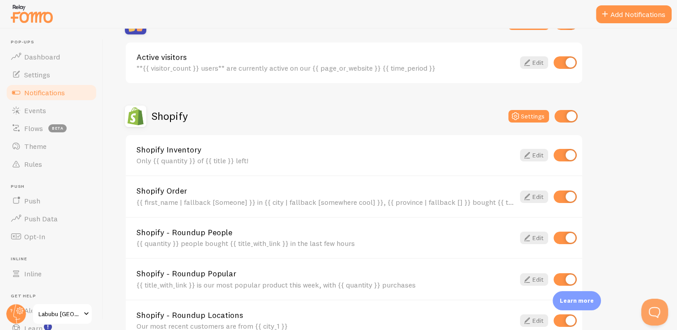
scroll to position [301, 0]
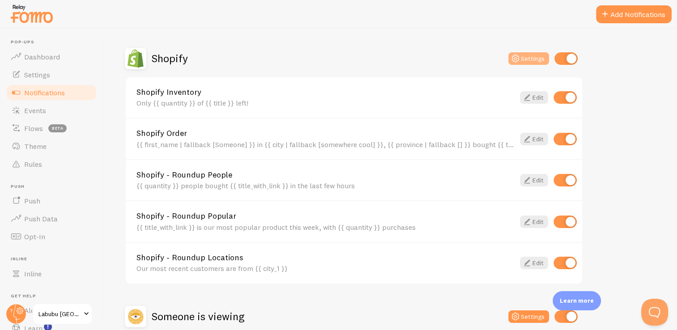
click at [404, 63] on button "Settings" at bounding box center [529, 58] width 41 height 13
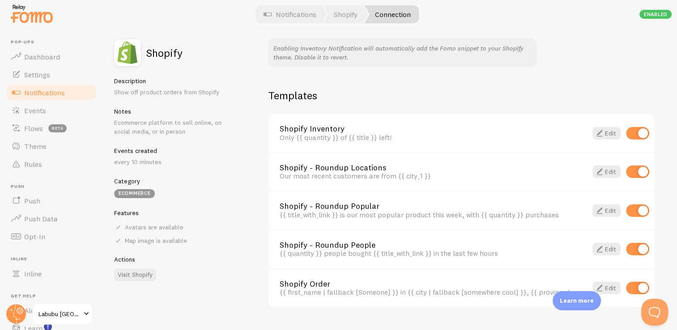
scroll to position [612, 0]
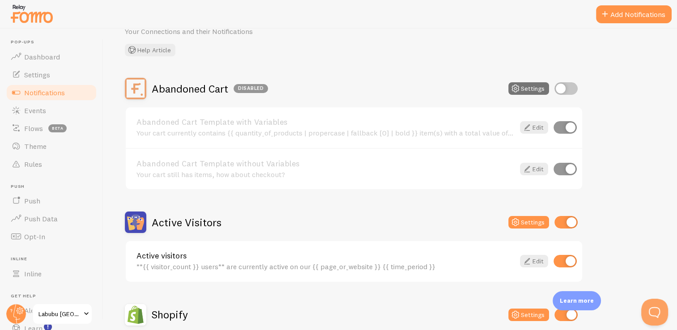
scroll to position [90, 0]
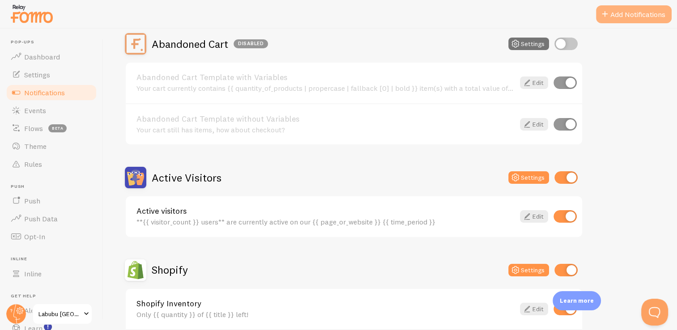
click at [404, 17] on button "Add Notifications" at bounding box center [634, 14] width 76 height 18
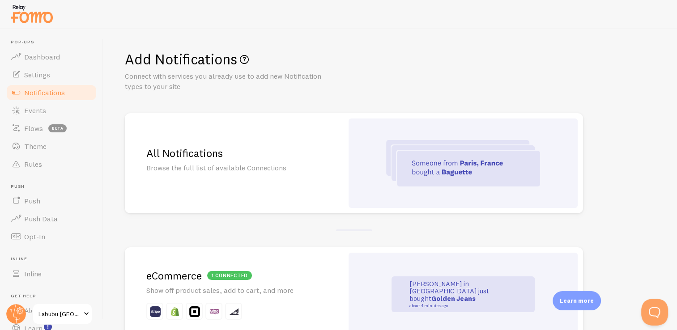
click at [404, 74] on div "Add Notifications Connect with services you already use to add new Notification…" at bounding box center [390, 71] width 531 height 42
click at [404, 179] on img at bounding box center [463, 163] width 154 height 47
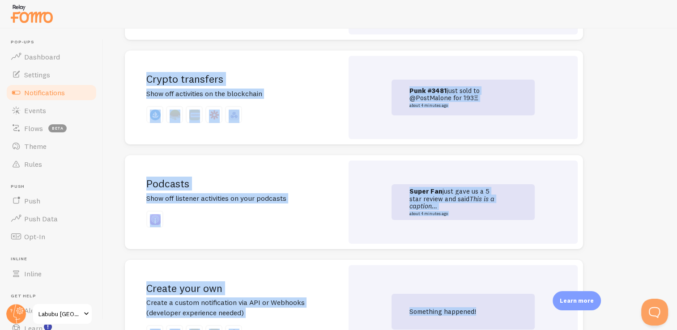
scroll to position [1968, 0]
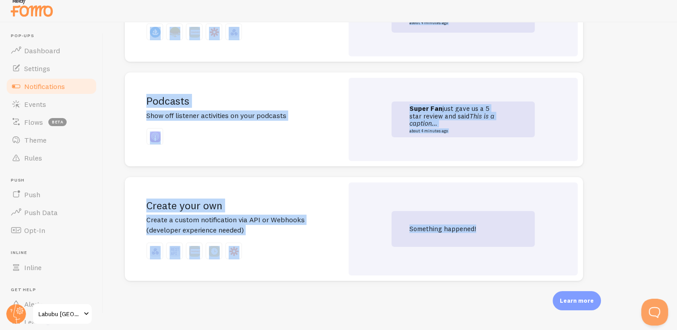
drag, startPoint x: 124, startPoint y: 51, endPoint x: 495, endPoint y: 346, distance: 473.2
click at [404, 296] on html "Pop-ups Dashboard Settings Notifications Events Flows beta Theme Rules Push Pus…" at bounding box center [338, 159] width 677 height 330
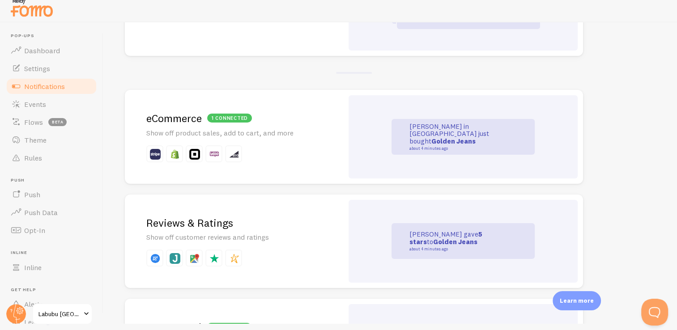
scroll to position [177, 0]
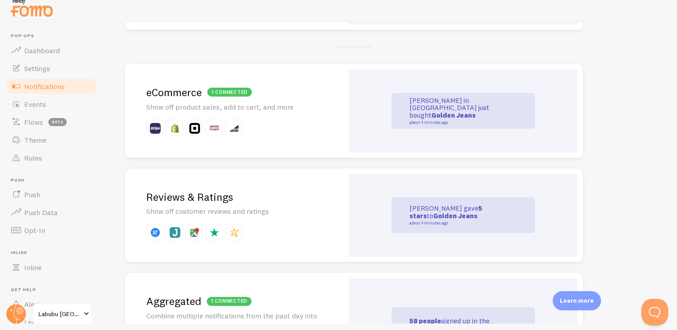
click at [404, 210] on p "John just gave 5 stars to Golden Jeans about 4 minutes ago" at bounding box center [455, 215] width 90 height 21
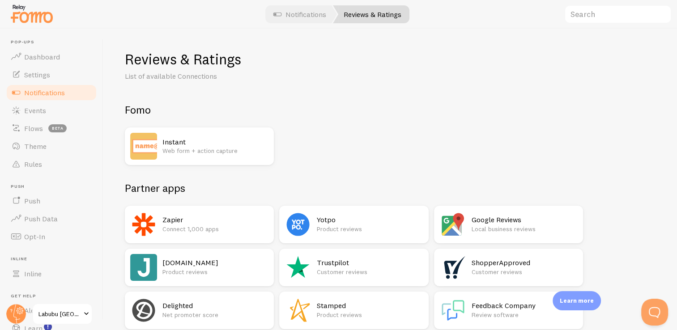
click at [200, 152] on p "Web form + action capture" at bounding box center [216, 150] width 106 height 9
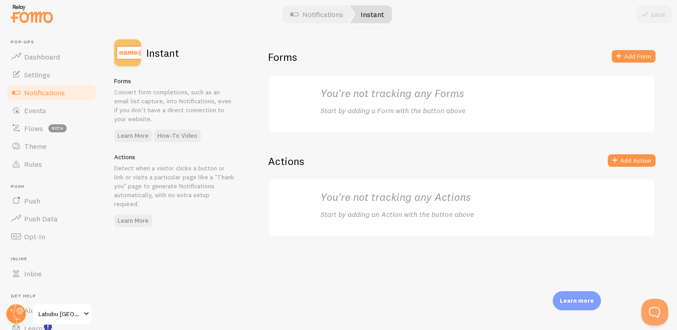
click at [404, 102] on div "You're not tracking any Forms Start by adding a Form with the button above" at bounding box center [462, 103] width 283 height 35
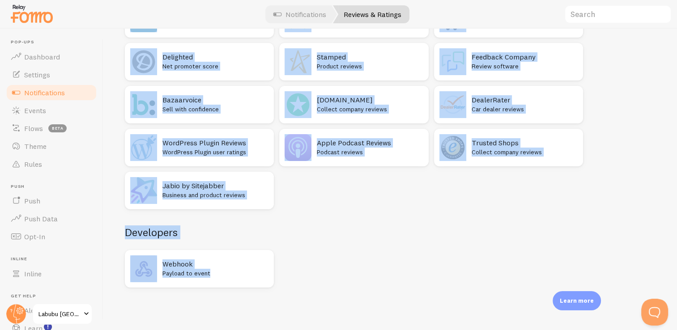
scroll to position [6, 0]
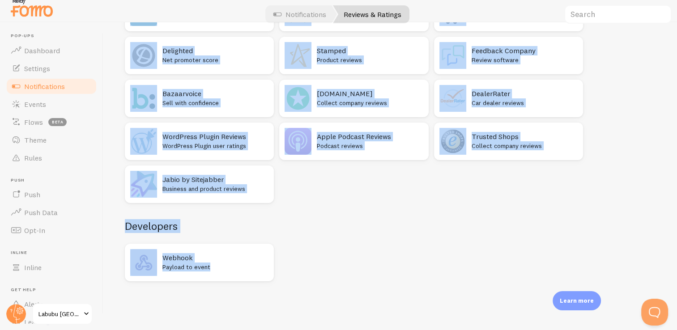
drag, startPoint x: 122, startPoint y: 47, endPoint x: 540, endPoint y: 279, distance: 478.7
click at [404, 279] on div "Reviews & Ratings List of available Connections Fomo Instant Web form + action …" at bounding box center [390, 173] width 574 height 302
copy div "Reviews & Ratings List of available Connections Fomo Instant Web form + action …"
click at [369, 235] on div "Developers Webhook Payload to event" at bounding box center [354, 250] width 459 height 62
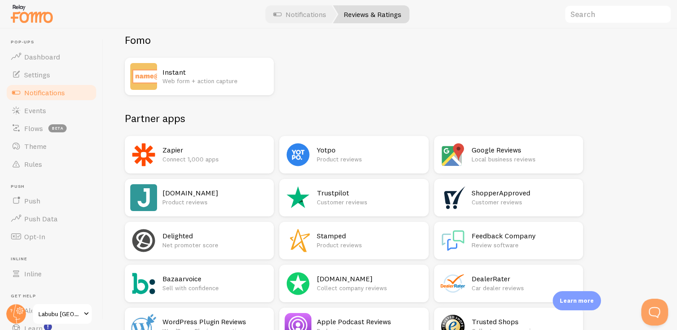
scroll to position [0, 0]
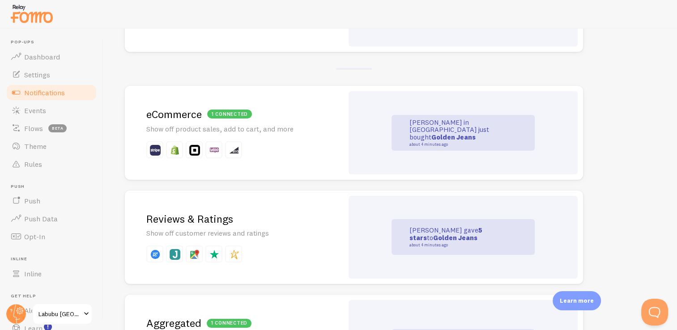
scroll to position [179, 0]
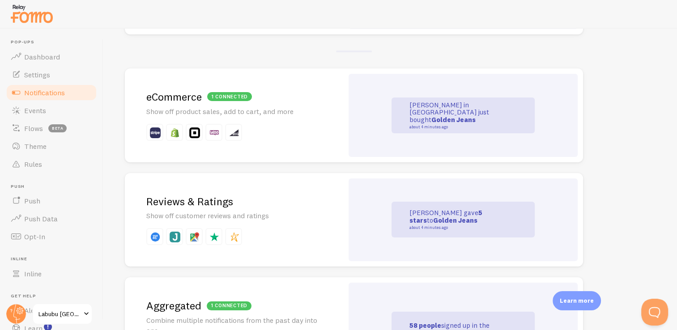
click at [219, 206] on h2 "Reviews & Ratings" at bounding box center [234, 202] width 176 height 14
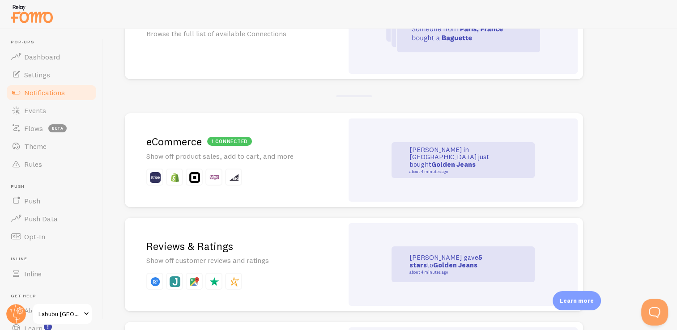
scroll to position [45, 0]
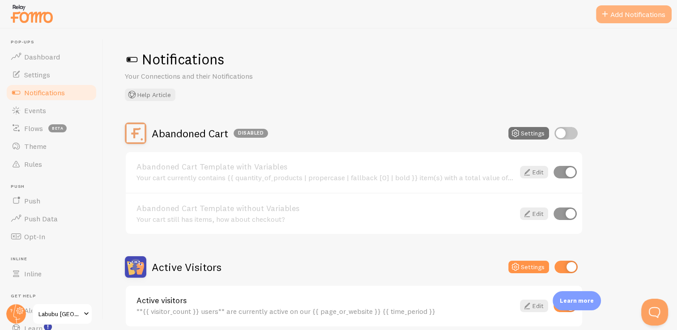
click at [404, 13] on span at bounding box center [605, 14] width 11 height 11
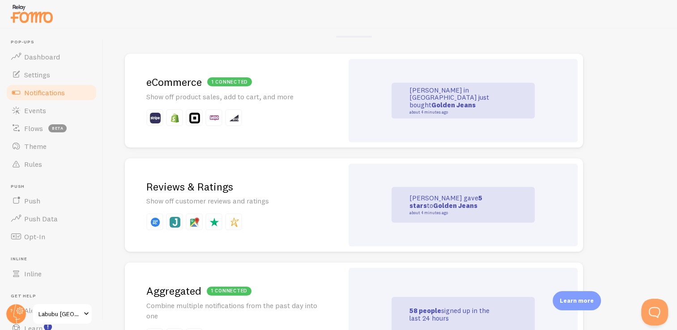
scroll to position [224, 0]
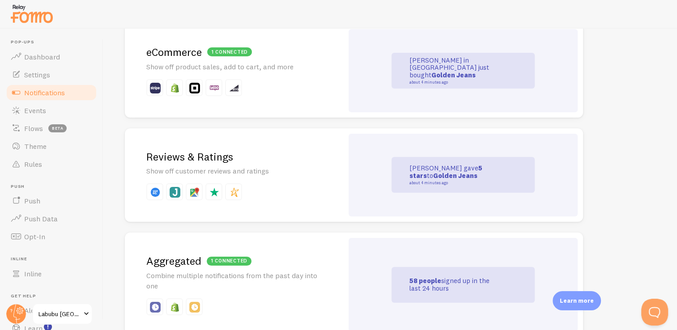
click at [302, 181] on div "Reviews & Ratings Show off customer reviews and ratings" at bounding box center [234, 176] width 219 height 94
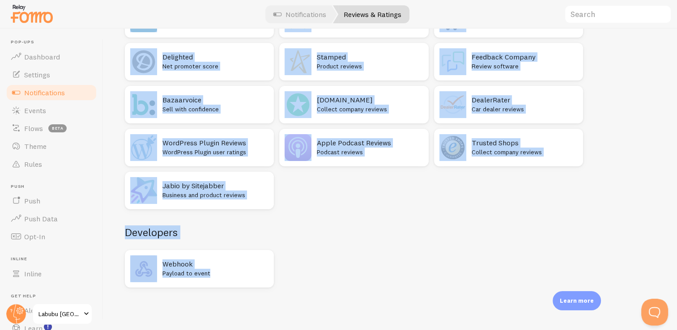
scroll to position [6, 0]
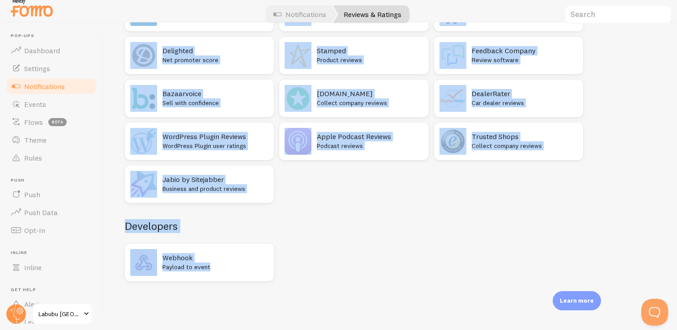
drag, startPoint x: 126, startPoint y: 49, endPoint x: 522, endPoint y: 263, distance: 449.6
click at [404, 263] on div "Reviews & Ratings List of available Connections Fomo Instant Web form + action …" at bounding box center [390, 173] width 574 height 302
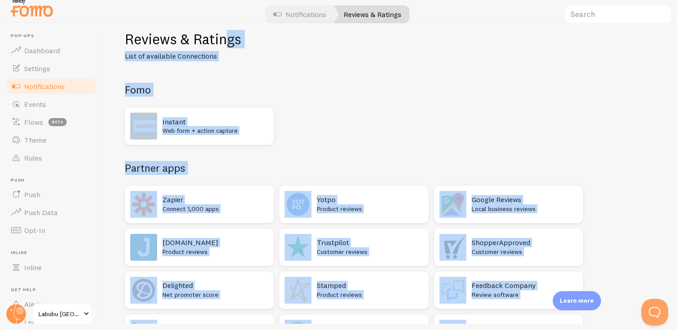
scroll to position [0, 0]
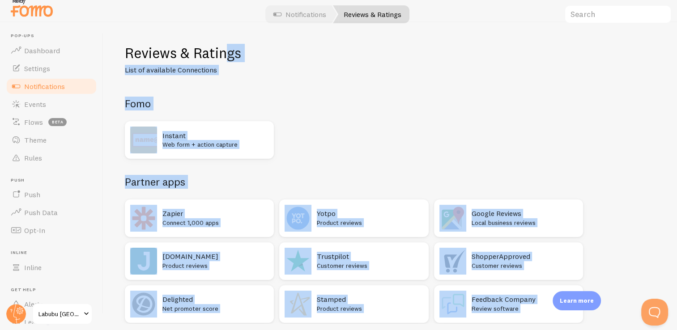
click at [404, 224] on p "Local business reviews" at bounding box center [525, 223] width 106 height 9
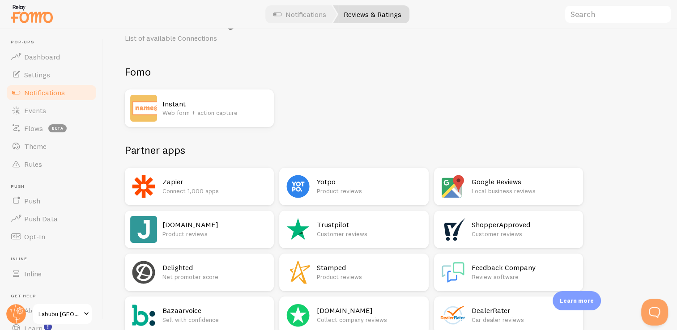
scroll to position [45, 0]
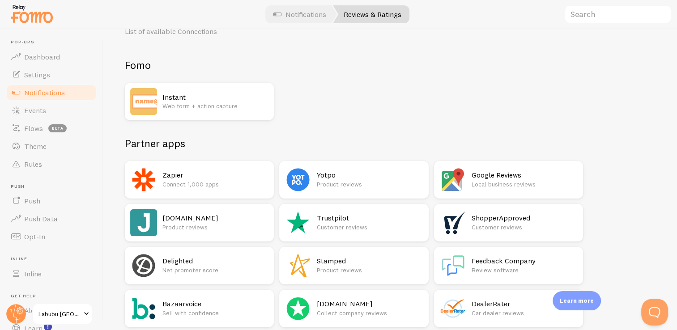
click at [219, 223] on p "Product reviews" at bounding box center [216, 227] width 106 height 9
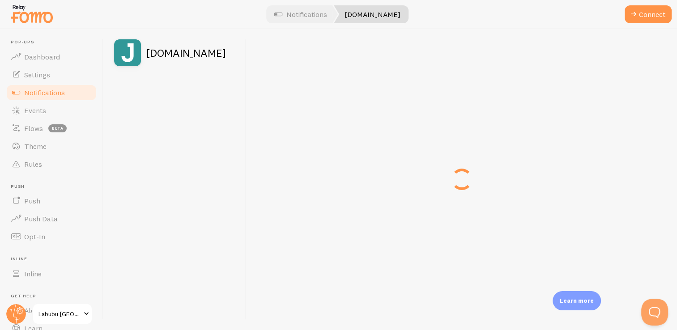
drag, startPoint x: 223, startPoint y: 222, endPoint x: 495, endPoint y: 94, distance: 300.9
click at [343, 176] on div "Judge.me" at bounding box center [390, 180] width 574 height 302
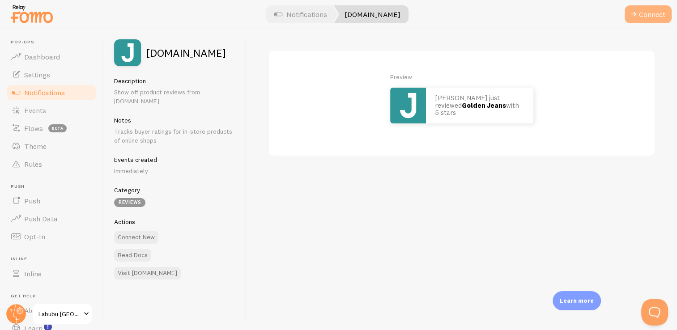
click at [404, 17] on button "Connect" at bounding box center [648, 14] width 47 height 18
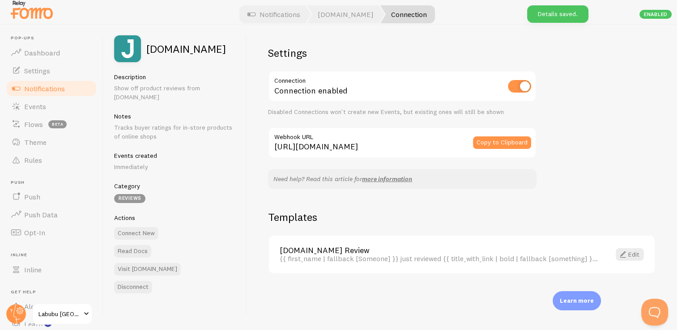
scroll to position [6, 0]
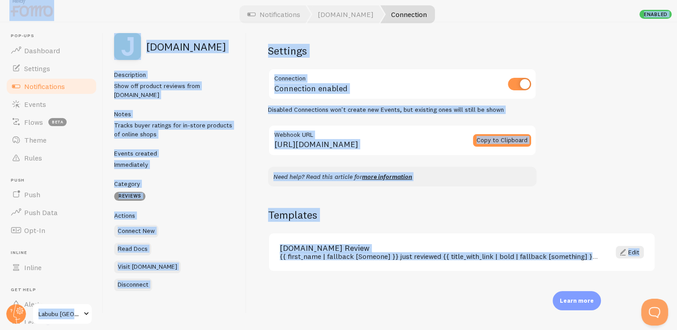
drag, startPoint x: 105, startPoint y: 4, endPoint x: 640, endPoint y: 227, distance: 579.6
click at [404, 227] on div "Pop-ups Dashboard Settings Notifications Events Flows beta Theme Rules Push Pus…" at bounding box center [338, 159] width 677 height 330
drag, startPoint x: 640, startPoint y: 227, endPoint x: 647, endPoint y: 275, distance: 48.5
click at [404, 275] on div "Settings Connection Connection enabled Disabled Connections won't create new Ev…" at bounding box center [462, 173] width 431 height 302
click at [404, 280] on div "Settings Connection Connection enabled Disabled Connections won't create new Ev…" at bounding box center [462, 173] width 431 height 302
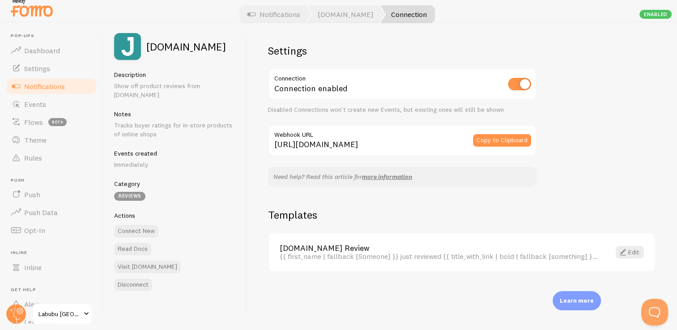
scroll to position [0, 0]
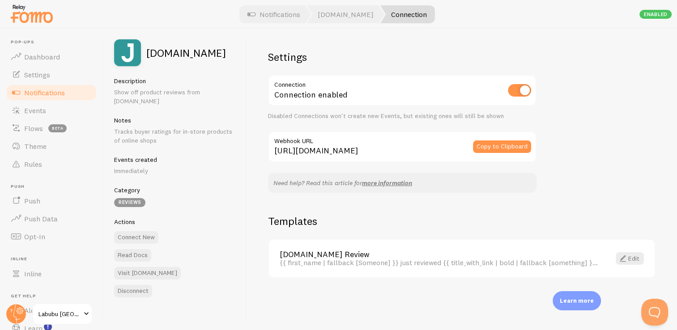
drag, startPoint x: 643, startPoint y: 272, endPoint x: 119, endPoint y: 53, distance: 567.8
click at [119, 53] on div "Judge.me Description Show off product reviews from Judge.me Notes Tracks buyer …" at bounding box center [390, 180] width 574 height 302
copy div "Judge.me Description Show off product reviews from Judge.me Notes Tracks buyer …"
click at [241, 161] on div "Judge.me Description Show off product reviews from Judge.me Notes Tracks buyer …" at bounding box center [174, 180] width 143 height 302
drag, startPoint x: 115, startPoint y: 38, endPoint x: 197, endPoint y: 192, distance: 174.5
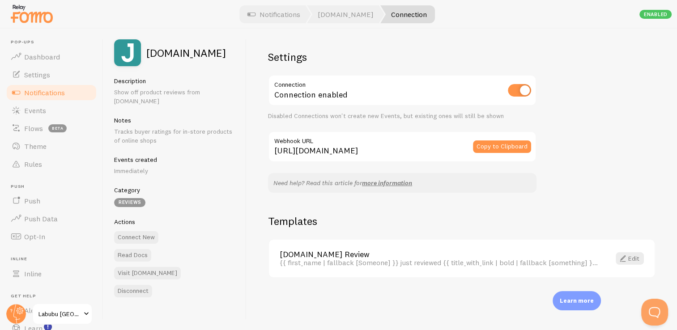
click at [197, 192] on div "Judge.me Description Show off product reviews from Judge.me Notes Tracks buyer …" at bounding box center [174, 180] width 143 height 302
click at [257, 286] on div "Settings Connection Connection enabled Disabled Connections won't create new Ev…" at bounding box center [462, 180] width 431 height 302
drag, startPoint x: 643, startPoint y: 283, endPoint x: 124, endPoint y: 24, distance: 579.9
click at [124, 24] on div "Pop-ups Dashboard Settings Notifications Events Flows beta Theme Rules Push Pus…" at bounding box center [338, 165] width 677 height 330
copy div "Pop-ups Dashboard Settings Notifications Events Flows beta Theme Rules Push Pus…"
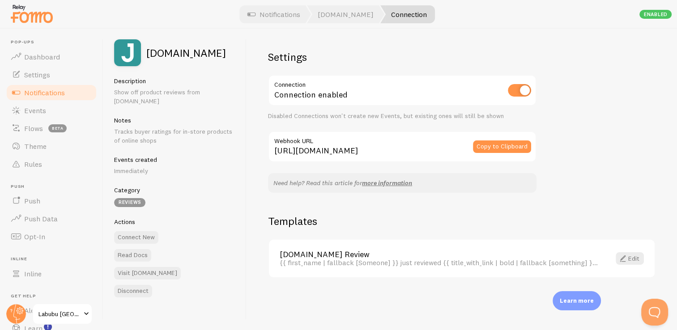
click at [360, 52] on h2 "Settings" at bounding box center [402, 57] width 269 height 14
click at [383, 185] on link "more information" at bounding box center [387, 183] width 50 height 8
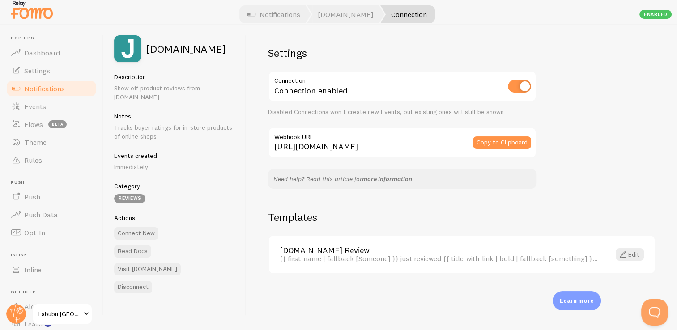
scroll to position [6, 0]
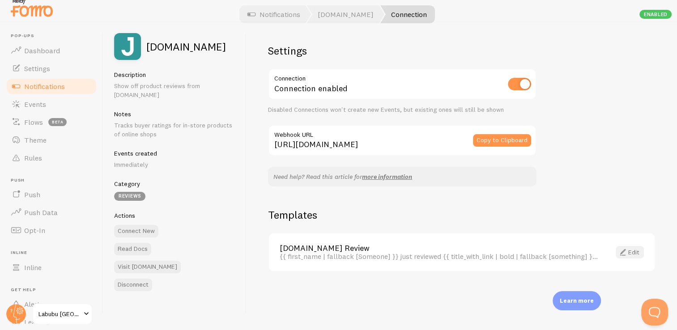
click at [404, 254] on link "Edit" at bounding box center [630, 252] width 28 height 13
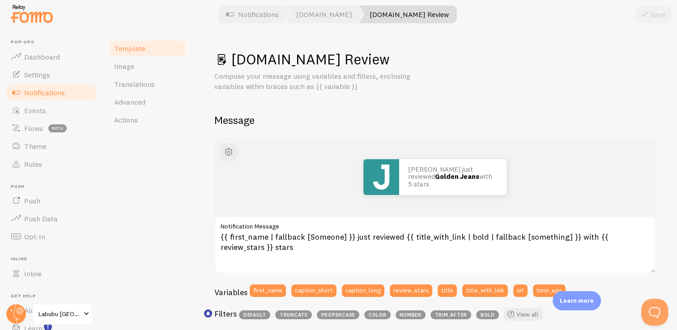
click at [347, 61] on h1 "Judge.me Review" at bounding box center [434, 59] width 441 height 18
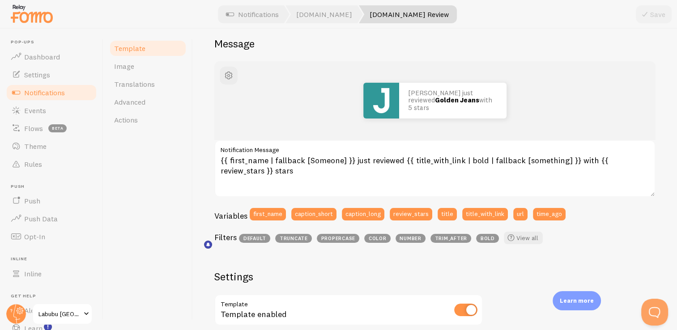
scroll to position [134, 0]
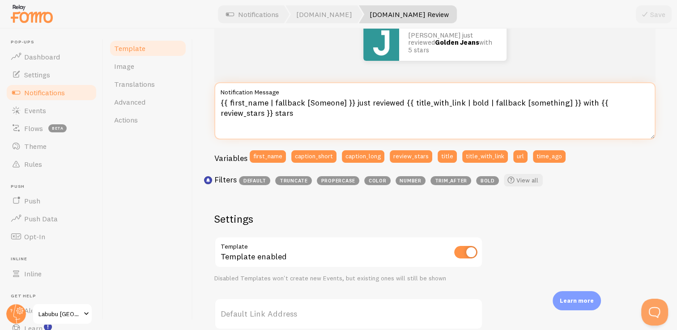
drag, startPoint x: 296, startPoint y: 114, endPoint x: 213, endPoint y: 89, distance: 86.5
click at [213, 89] on div "Judge.me Review Compose your message using variables and filters, enclosing var…" at bounding box center [435, 180] width 484 height 302
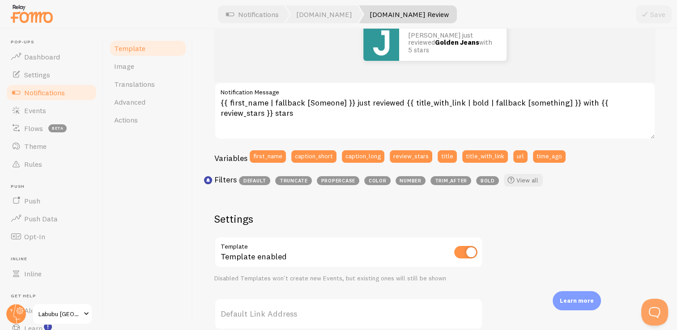
click at [404, 226] on div "John just reviewed Golden Jeans with 5 stars {{ first_name | fallback [Someone]…" at bounding box center [434, 251] width 441 height 494
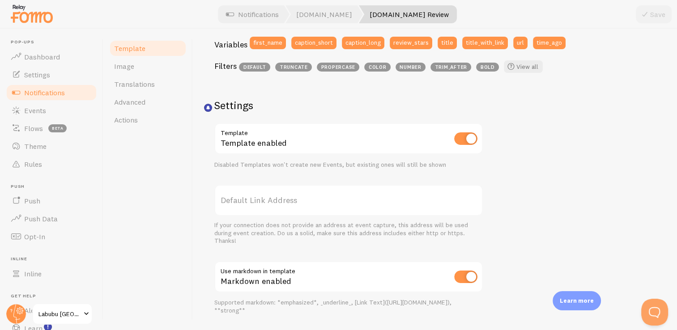
scroll to position [204, 0]
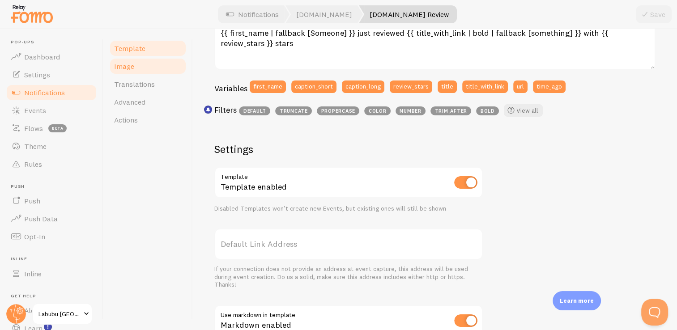
click at [121, 68] on span "Image" at bounding box center [124, 66] width 20 height 9
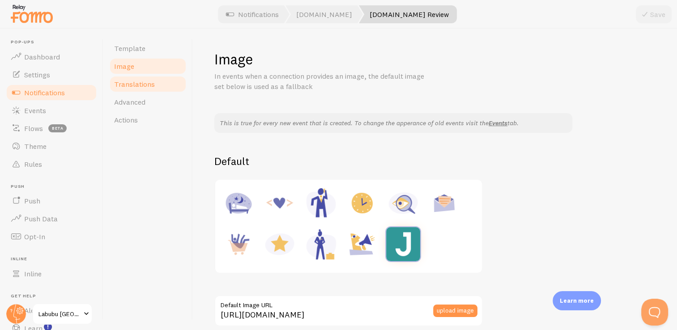
click at [142, 92] on link "Translations" at bounding box center [148, 84] width 78 height 18
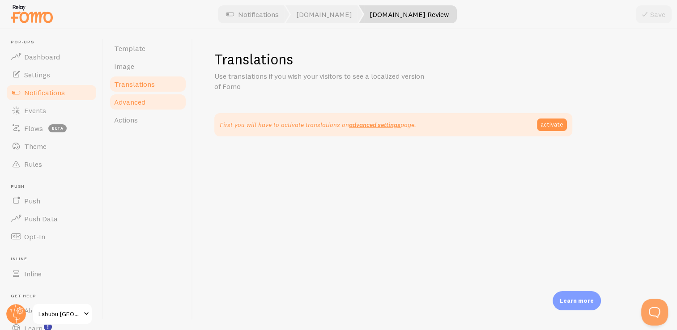
click at [139, 103] on span "Advanced" at bounding box center [129, 102] width 31 height 9
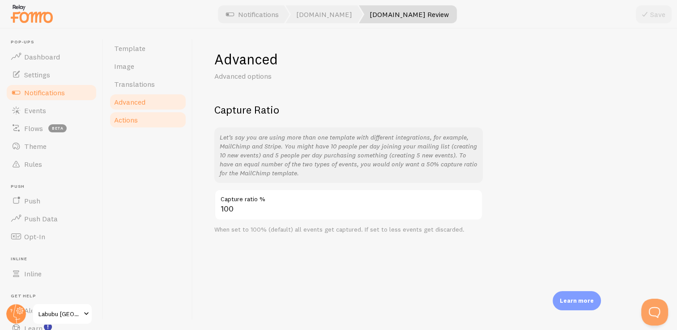
click at [128, 120] on span "Actions" at bounding box center [126, 120] width 24 height 9
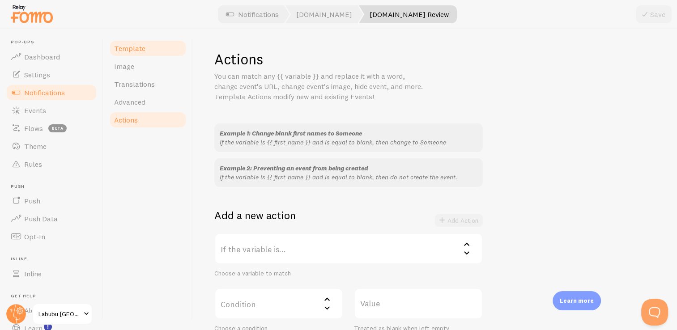
click at [133, 53] on link "Template" at bounding box center [148, 48] width 78 height 18
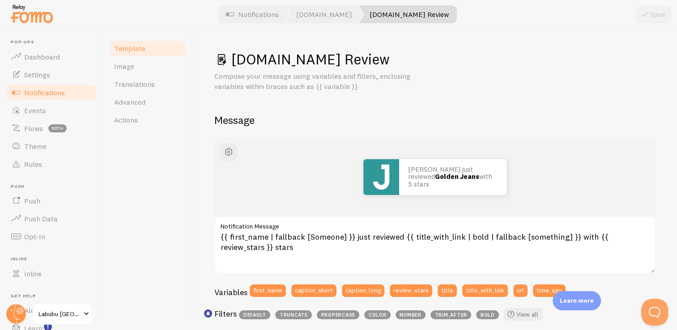
click at [112, 36] on div "Template Image Translations Advanced Actions" at bounding box center [148, 180] width 90 height 302
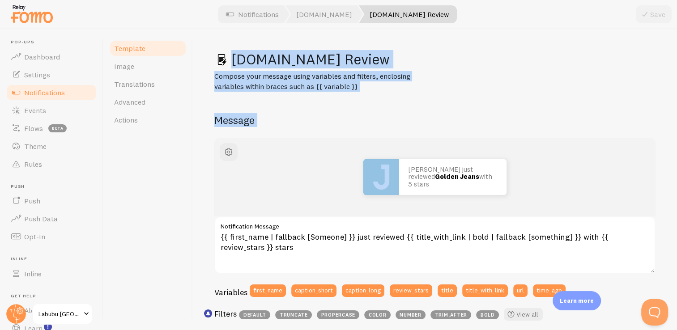
drag, startPoint x: 112, startPoint y: 36, endPoint x: 328, endPoint y: 181, distance: 259.8
click at [328, 181] on div "Template Image Translations Advanced Actions Judge.me Review Compose your messa…" at bounding box center [390, 180] width 574 height 302
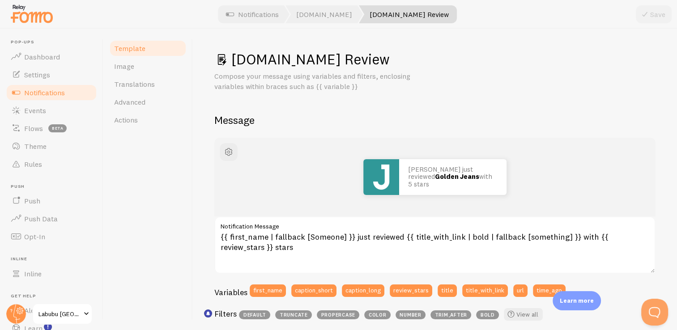
click at [148, 130] on div "Template Image Translations Advanced Actions" at bounding box center [148, 180] width 90 height 302
drag, startPoint x: 148, startPoint y: 129, endPoint x: 146, endPoint y: 27, distance: 102.1
click at [143, 27] on div "Pop-ups Dashboard Settings Notifications Events Flows beta Theme Rules Push Pus…" at bounding box center [338, 165] width 677 height 330
click at [159, 163] on div "Template Image Translations Advanced Actions" at bounding box center [148, 180] width 90 height 302
click at [137, 117] on span "Actions" at bounding box center [126, 120] width 24 height 9
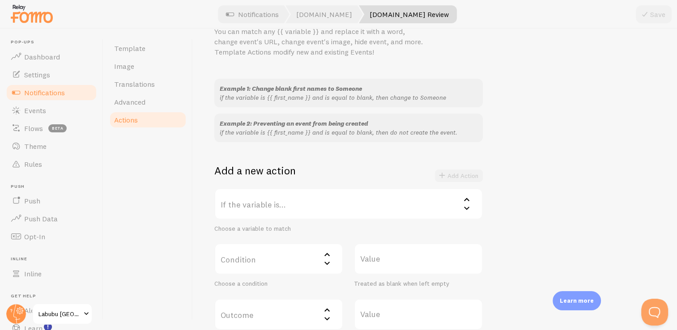
scroll to position [135, 0]
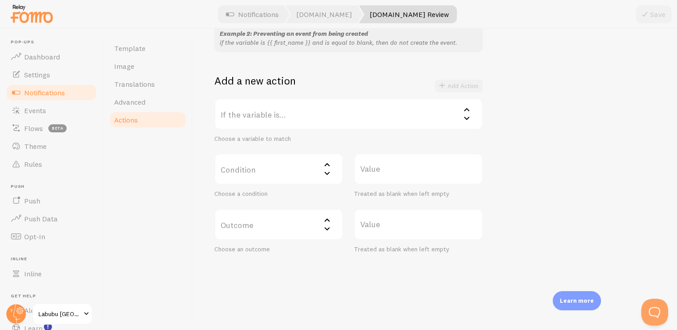
click at [304, 167] on label "Condition" at bounding box center [278, 169] width 129 height 31
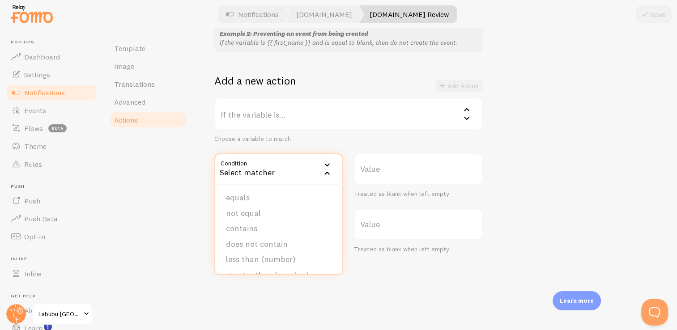
click at [404, 172] on div "Example 1: Change blank first names to Someone if the variable is {{ first_name…" at bounding box center [434, 121] width 441 height 265
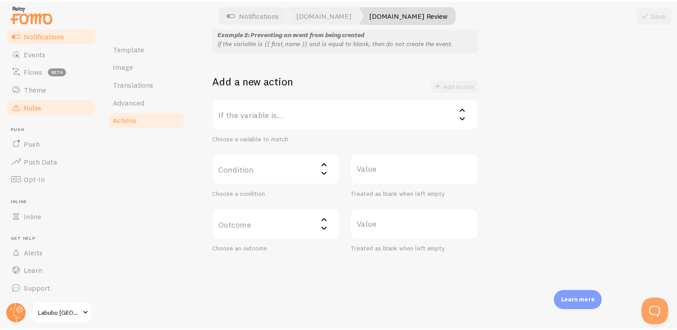
scroll to position [0, 0]
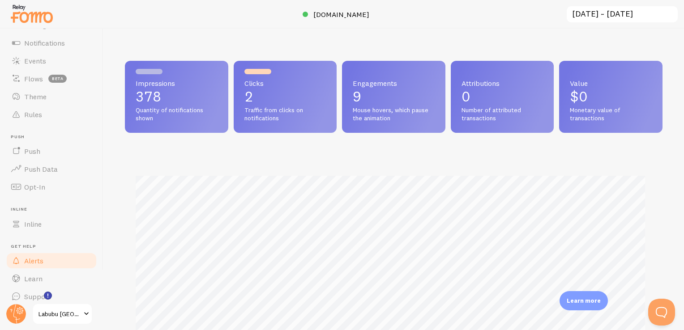
scroll to position [57, 0]
